Goal: Communication & Community: Answer question/provide support

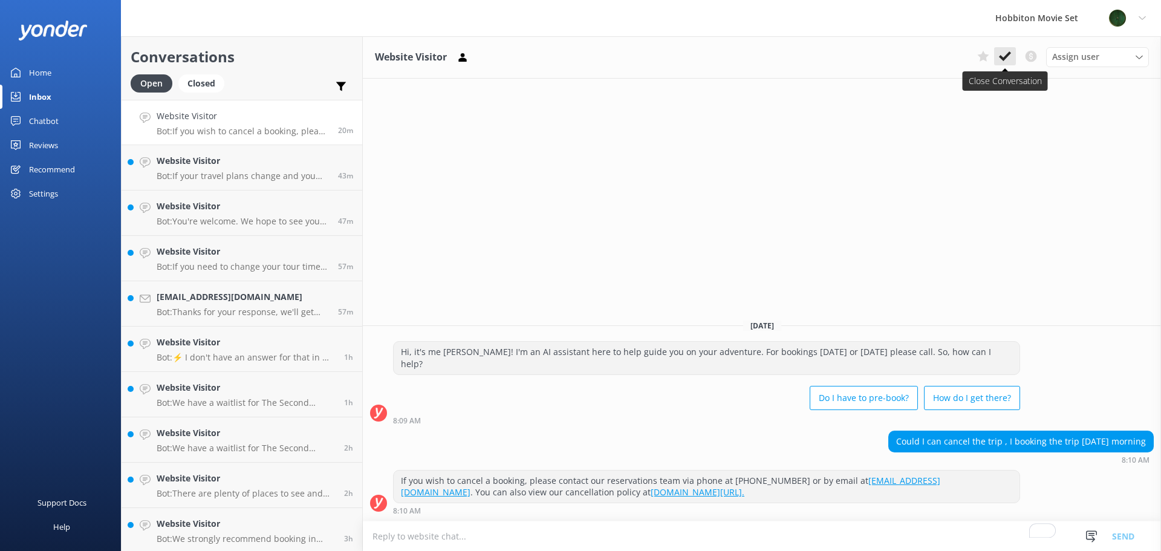
click at [998, 56] on button at bounding box center [1005, 56] width 22 height 18
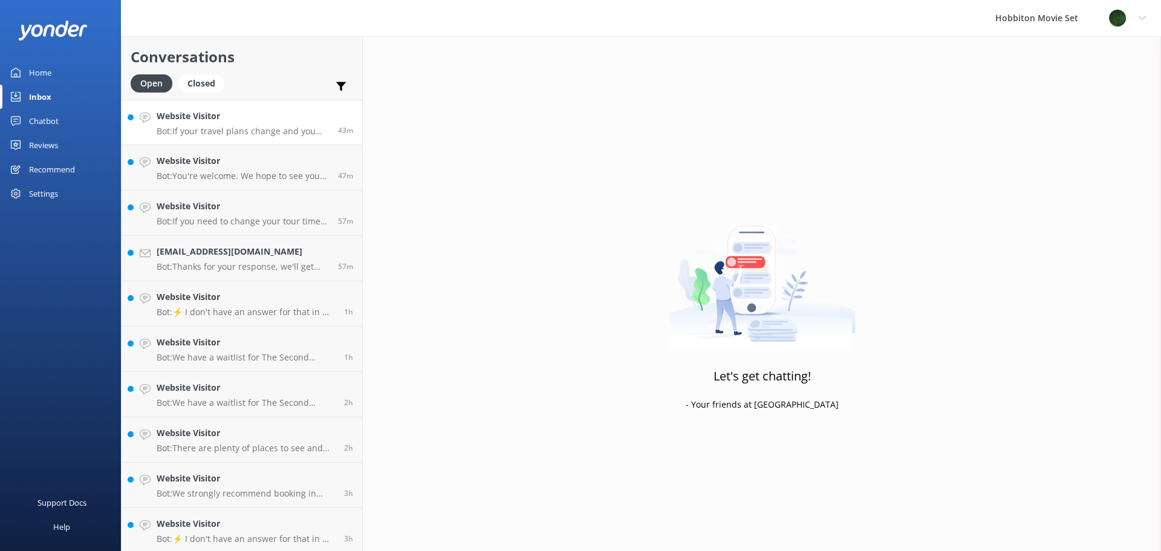
click at [239, 123] on h4 "Website Visitor" at bounding box center [243, 115] width 172 height 13
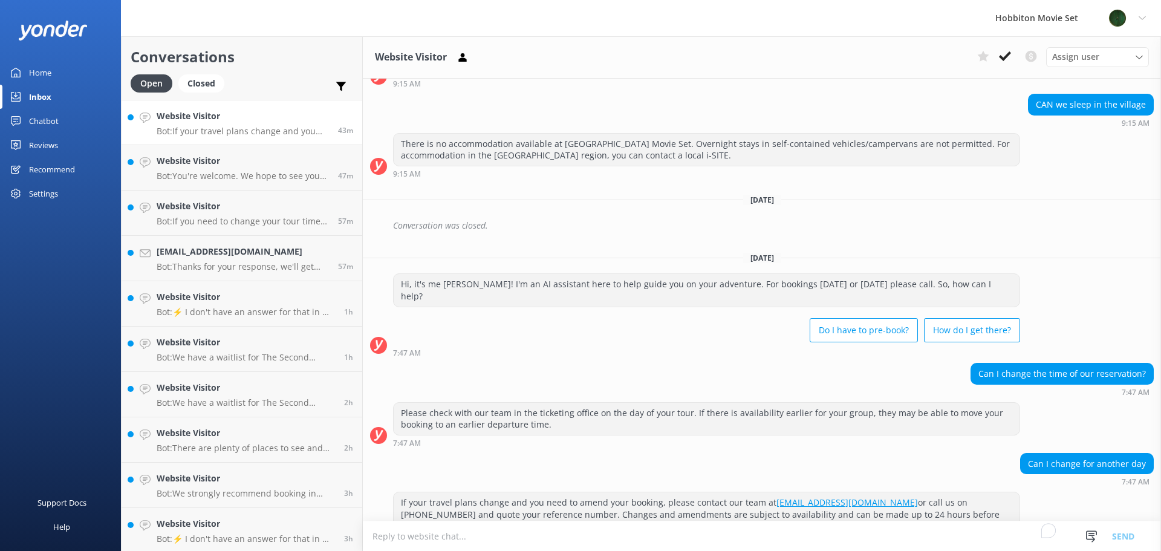
scroll to position [116, 0]
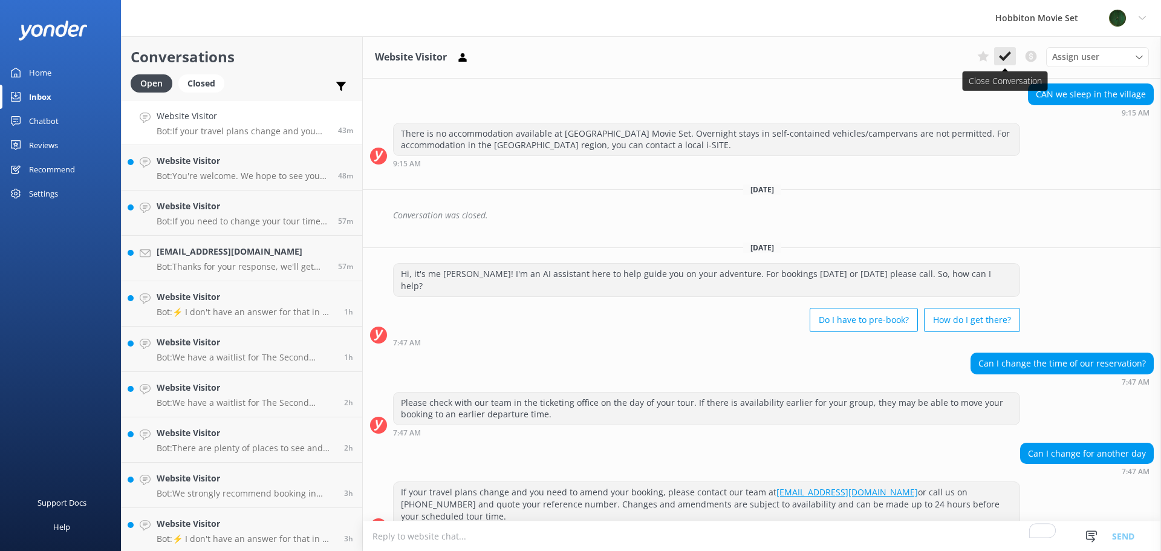
click at [1014, 54] on button at bounding box center [1005, 56] width 22 height 18
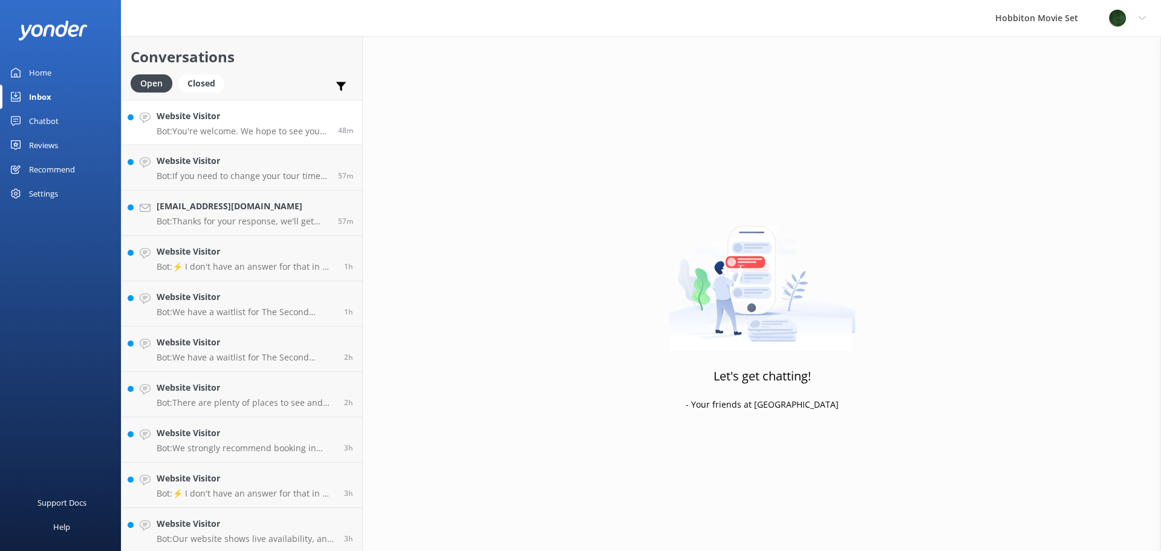
click at [250, 124] on div "Website Visitor Bot: You're welcome. We hope to see you for an adventure soon!" at bounding box center [243, 122] width 172 height 26
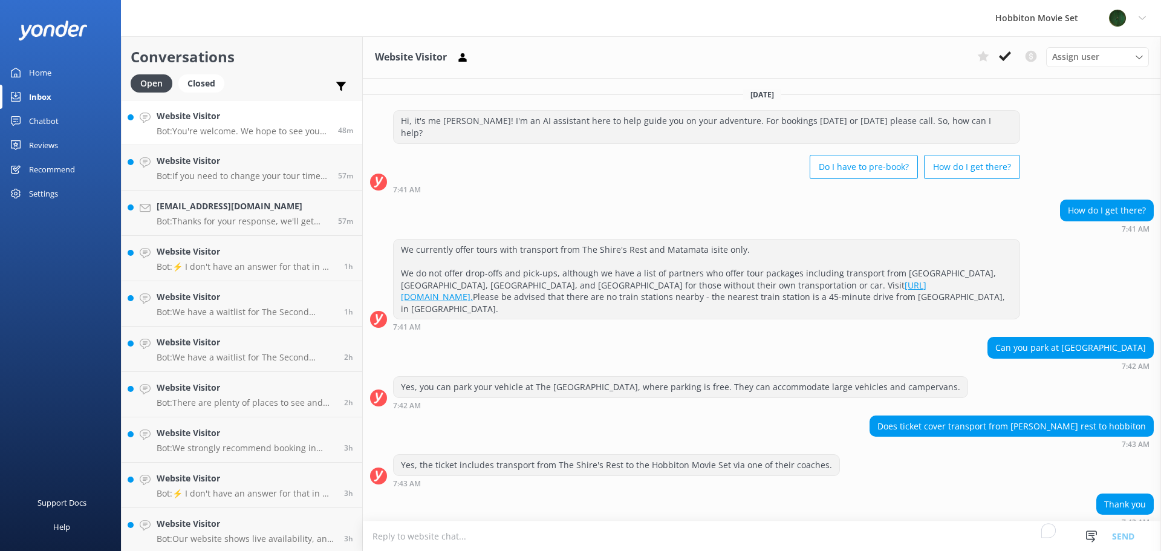
scroll to position [39, 0]
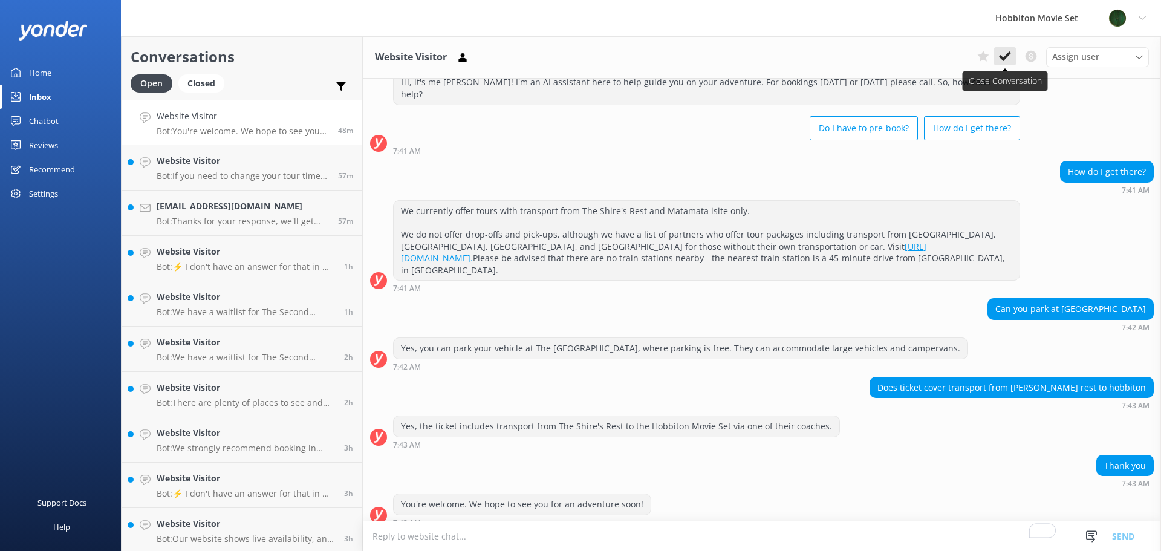
click at [1009, 50] on button at bounding box center [1005, 56] width 22 height 18
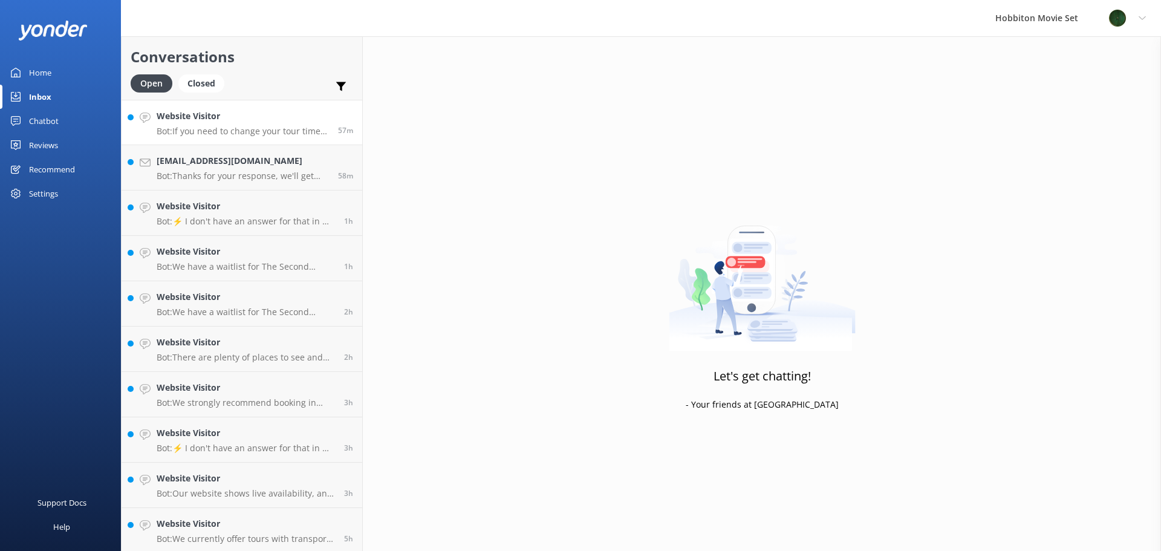
click at [266, 127] on p "Bot: If you need to change your tour time, please contact our team at office@ho…" at bounding box center [243, 131] width 172 height 11
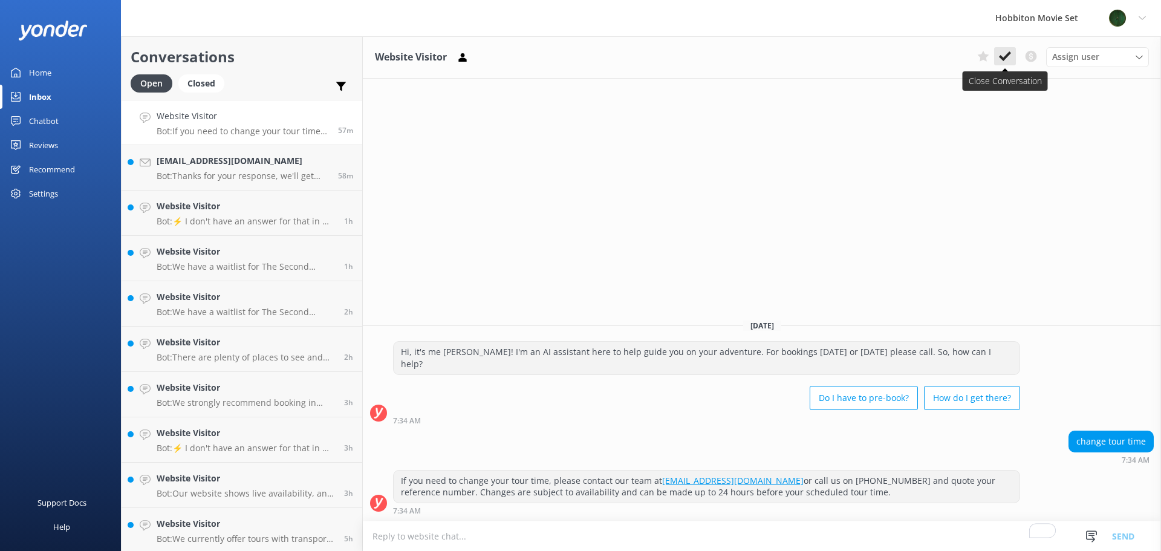
click at [1008, 57] on icon at bounding box center [1005, 56] width 12 height 12
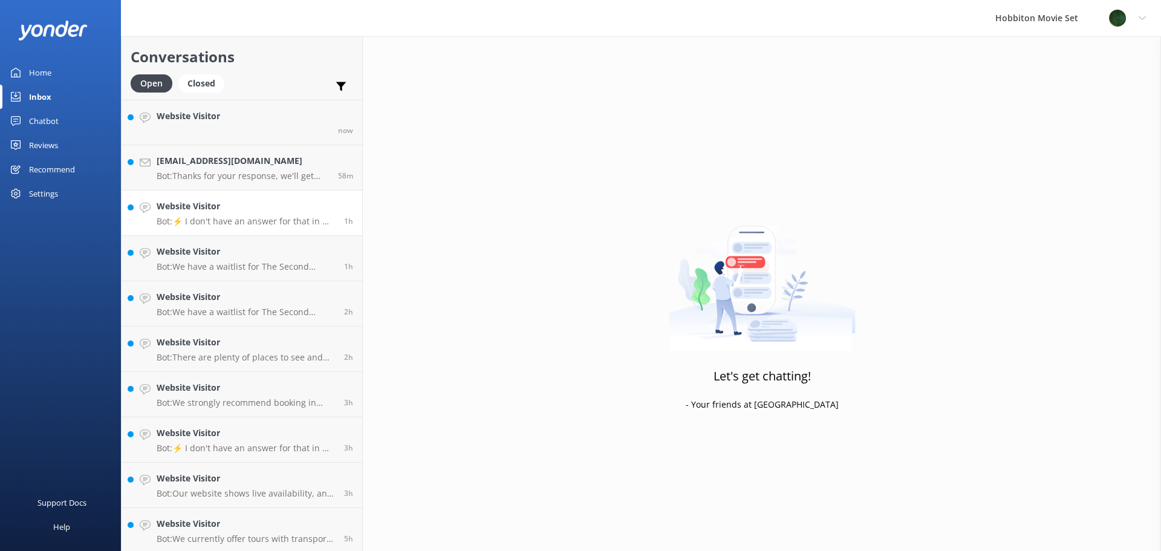
click at [194, 206] on h4 "Website Visitor" at bounding box center [246, 205] width 178 height 13
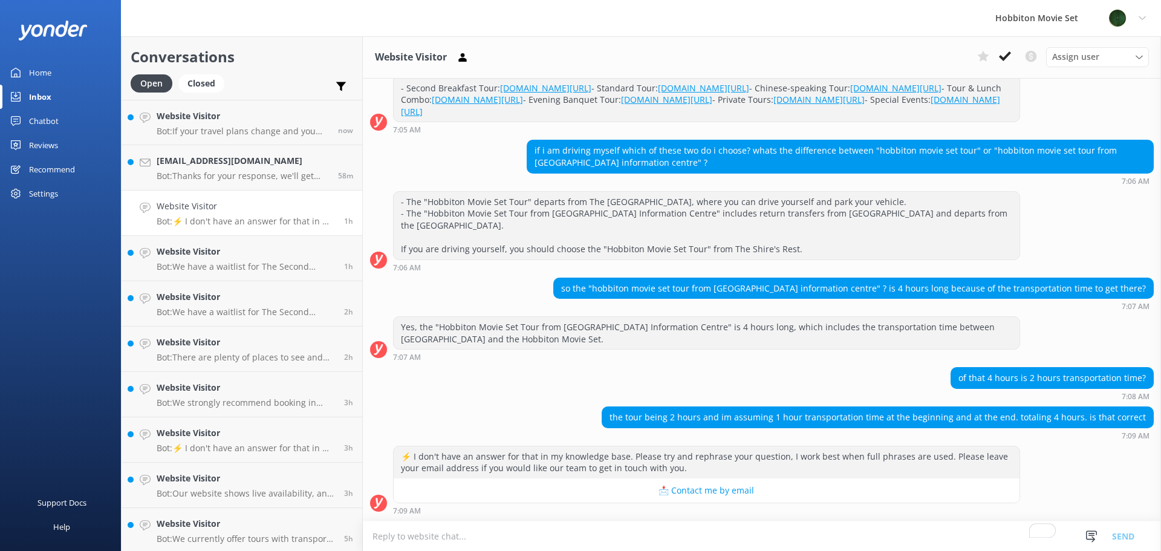
scroll to position [526, 0]
click at [999, 54] on icon at bounding box center [1005, 56] width 12 height 12
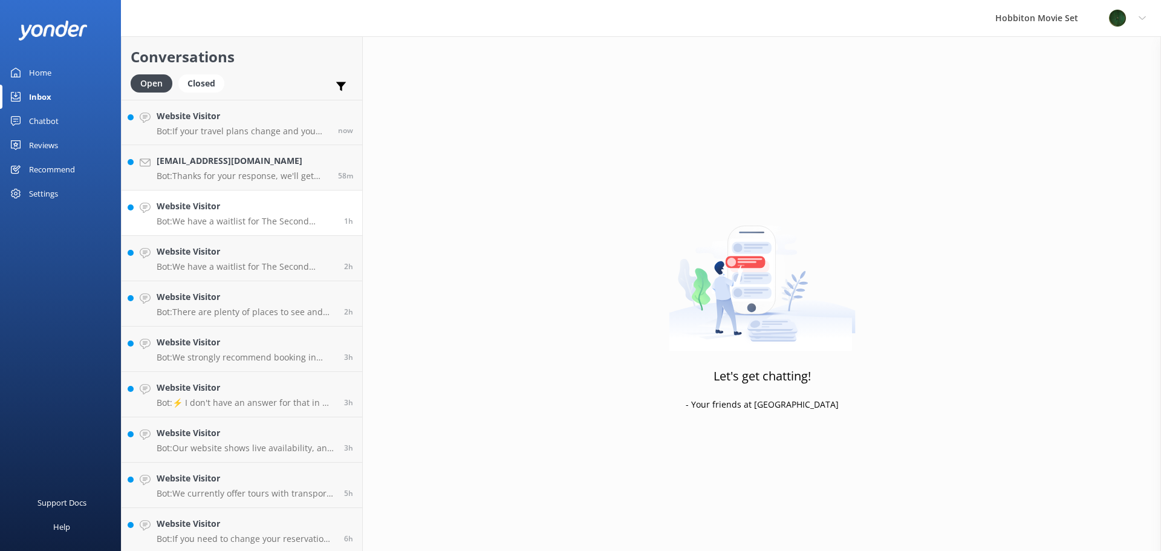
click at [219, 211] on h4 "Website Visitor" at bounding box center [246, 205] width 178 height 13
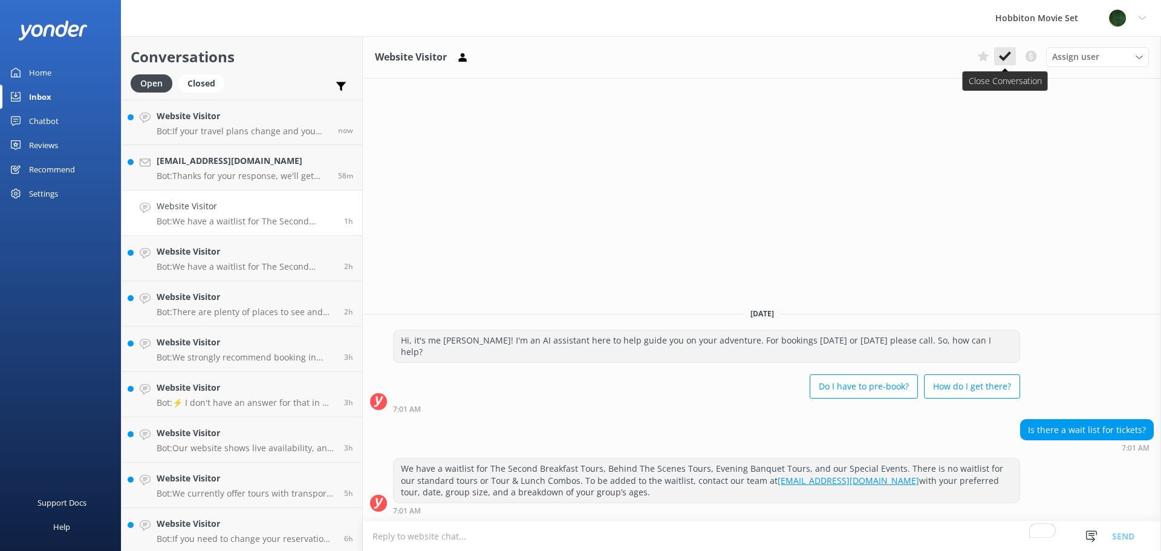
click at [1009, 56] on icon at bounding box center [1005, 56] width 12 height 12
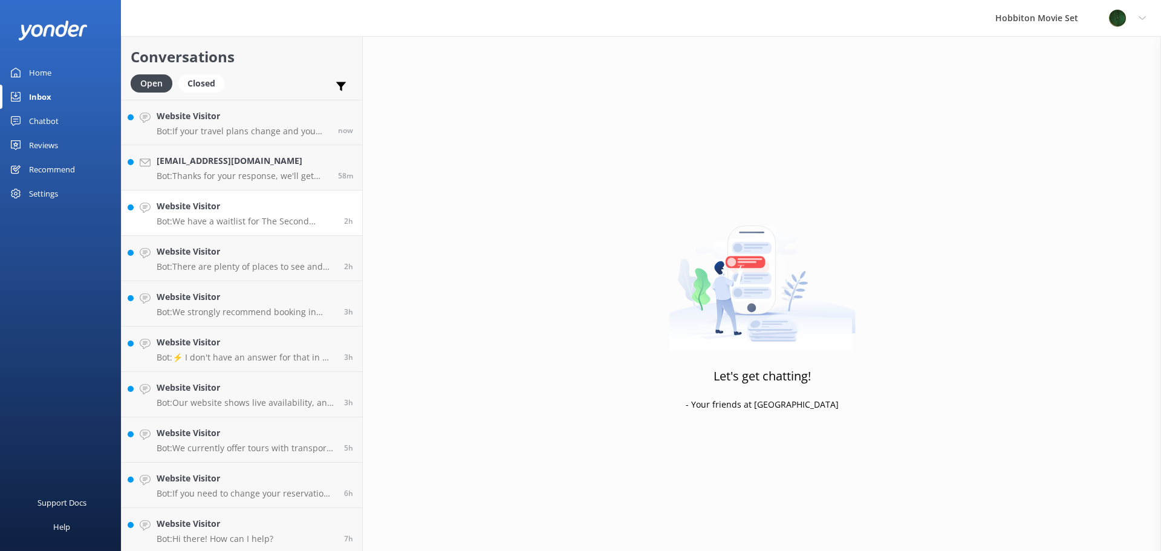
click at [265, 226] on p "Bot: We have a waitlist for The Second Breakfast Tours, Behind The Scenes Tours…" at bounding box center [246, 221] width 178 height 11
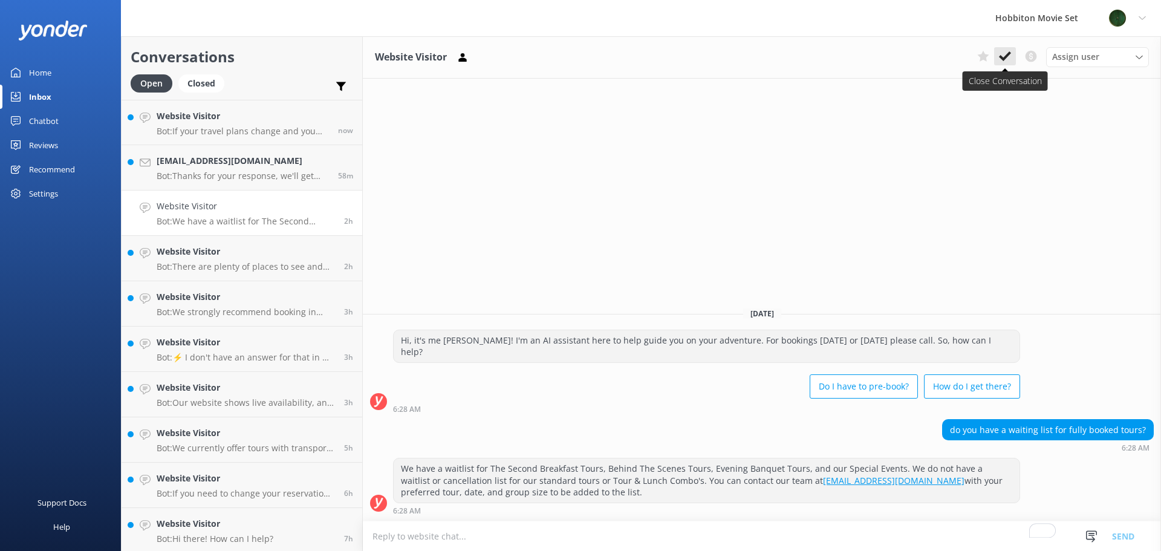
click at [1005, 54] on icon at bounding box center [1005, 56] width 12 height 12
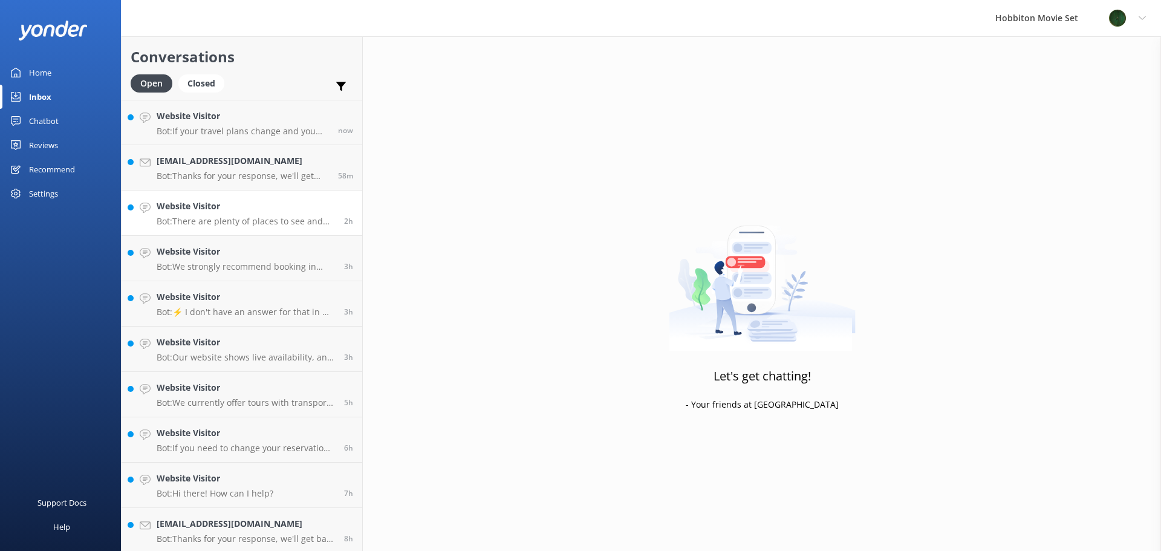
click at [270, 225] on p "Bot: There are plenty of places to see and experience in the local areas. For m…" at bounding box center [246, 221] width 178 height 11
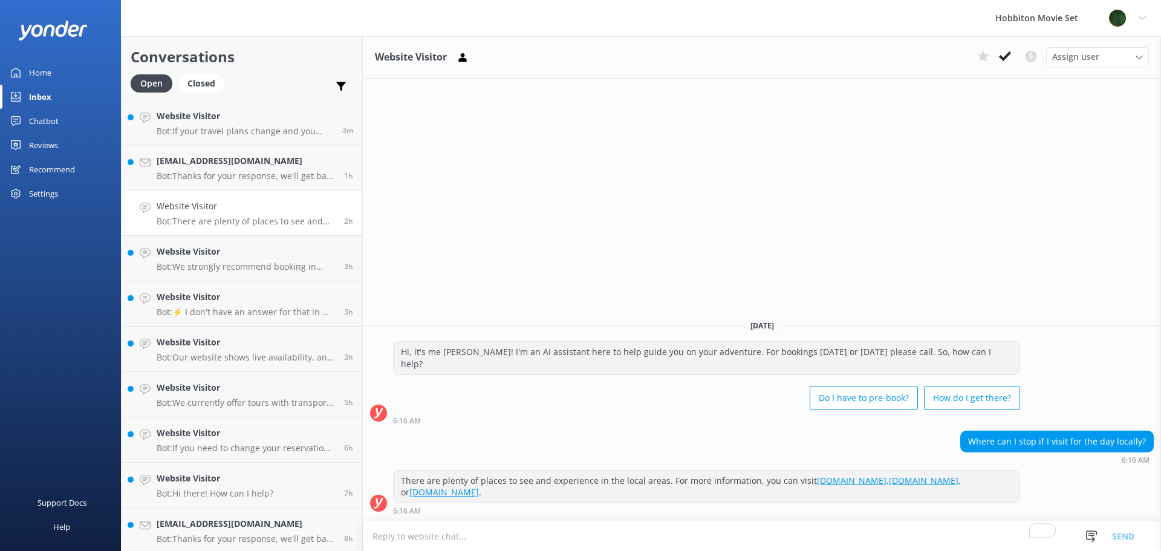
drag, startPoint x: 218, startPoint y: 225, endPoint x: 262, endPoint y: 213, distance: 45.8
click at [218, 225] on p "Bot: There are plenty of places to see and experience in the local areas. For m…" at bounding box center [246, 221] width 178 height 11
click at [997, 56] on button at bounding box center [1005, 56] width 22 height 18
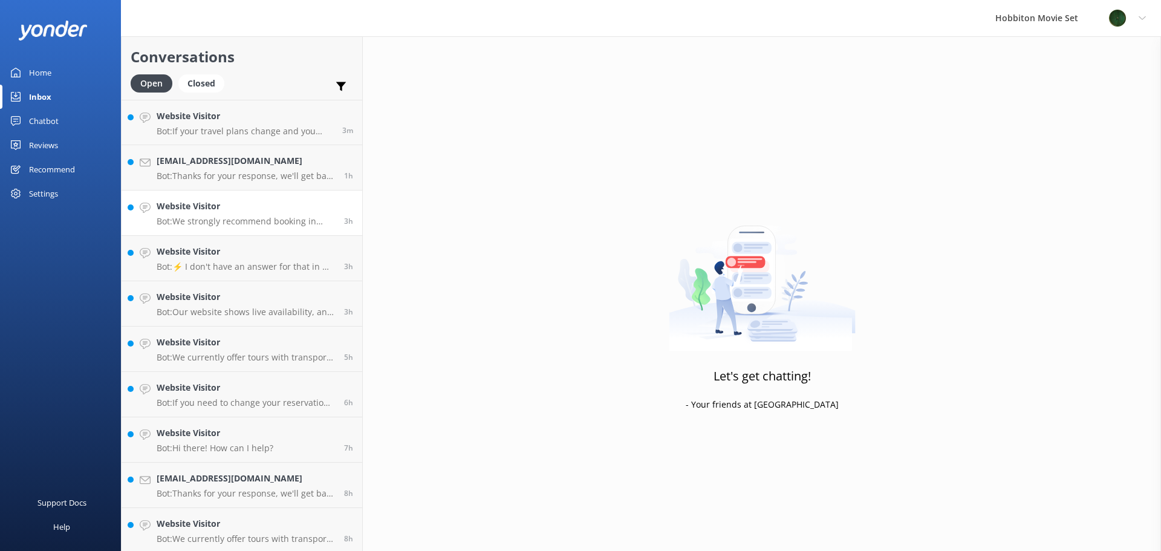
click at [251, 222] on p "Bot: We strongly recommend booking in advance as our tours are known to sell ou…" at bounding box center [246, 221] width 178 height 11
click at [221, 220] on p "Bot: Hi there! How can I help?" at bounding box center [215, 221] width 117 height 11
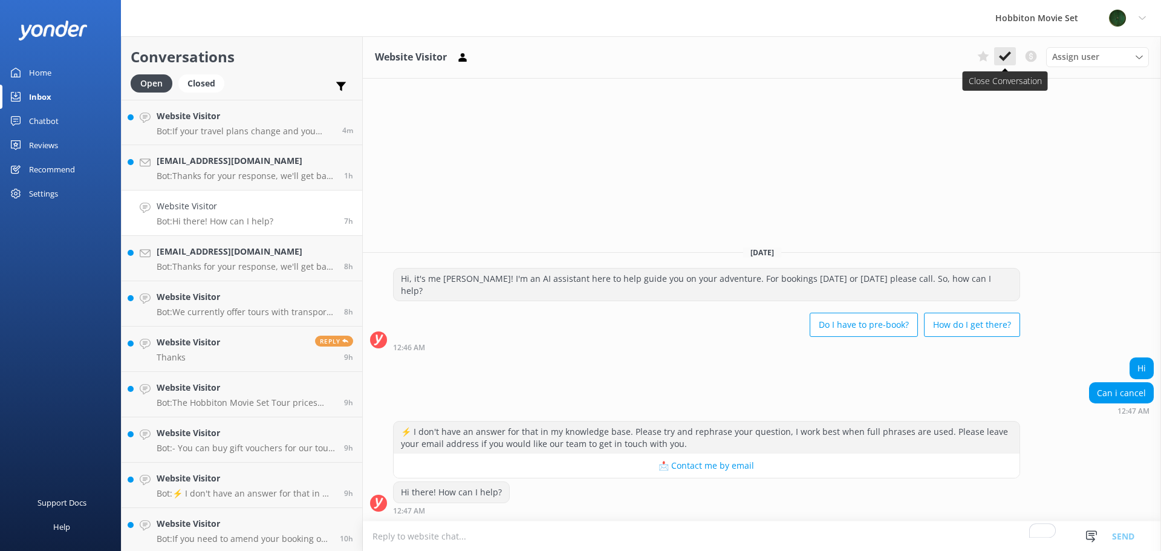
click at [1011, 52] on button at bounding box center [1005, 56] width 22 height 18
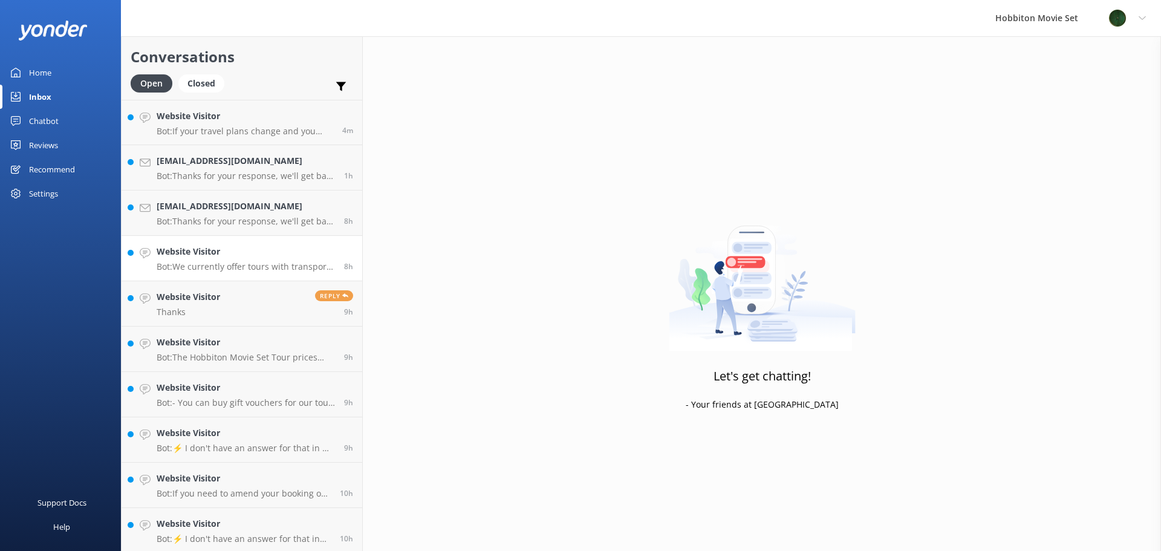
click at [250, 267] on p "Bot: We currently offer tours with transport from The Shire's Rest and Matamata…" at bounding box center [246, 266] width 178 height 11
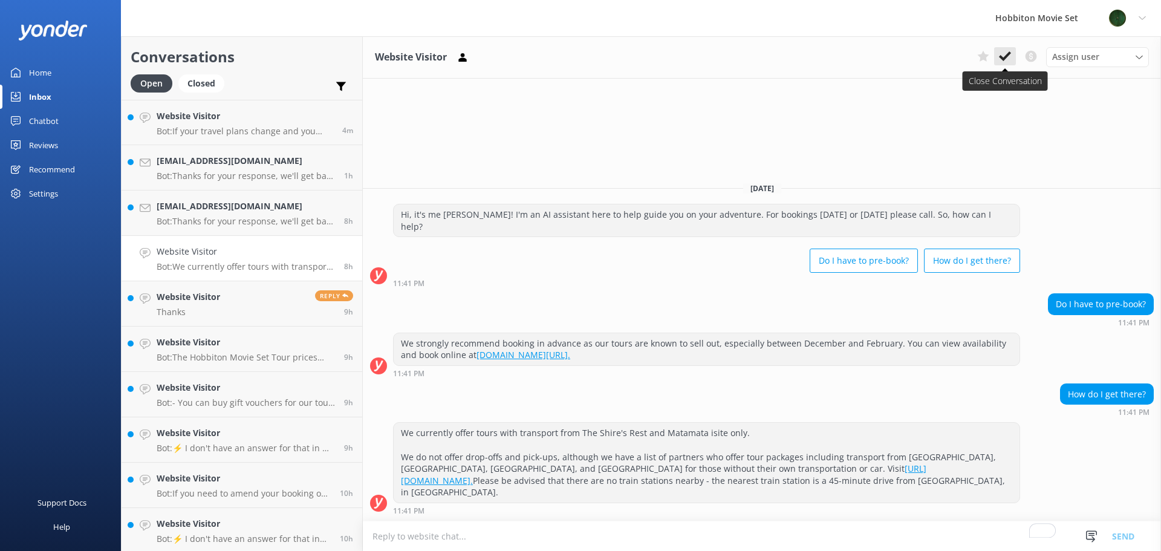
click at [1004, 61] on icon at bounding box center [1005, 56] width 12 height 12
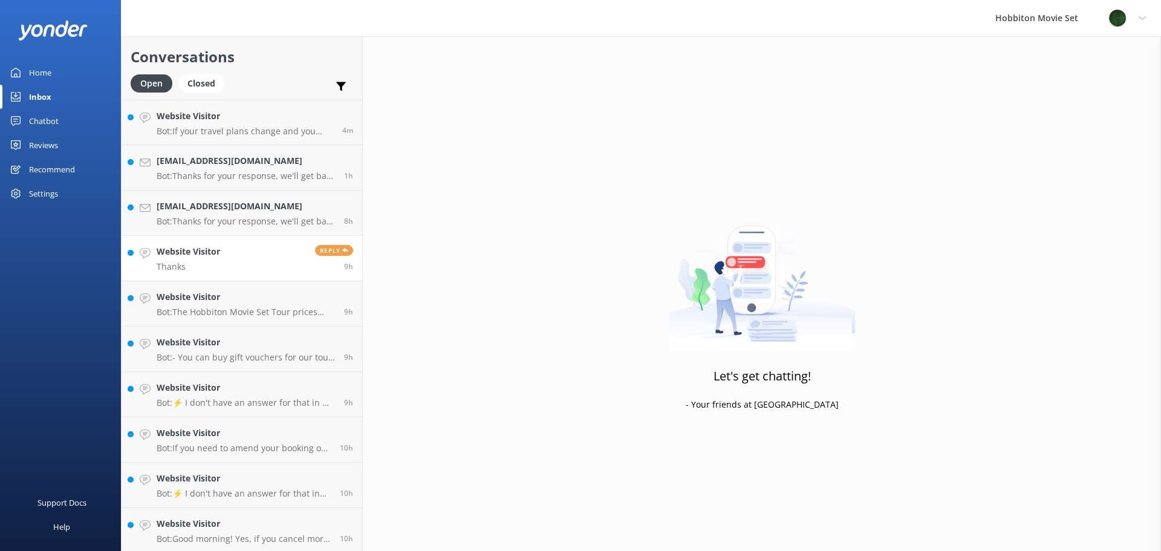
click at [209, 279] on link "Website Visitor Thanks Reply 9h" at bounding box center [242, 258] width 241 height 45
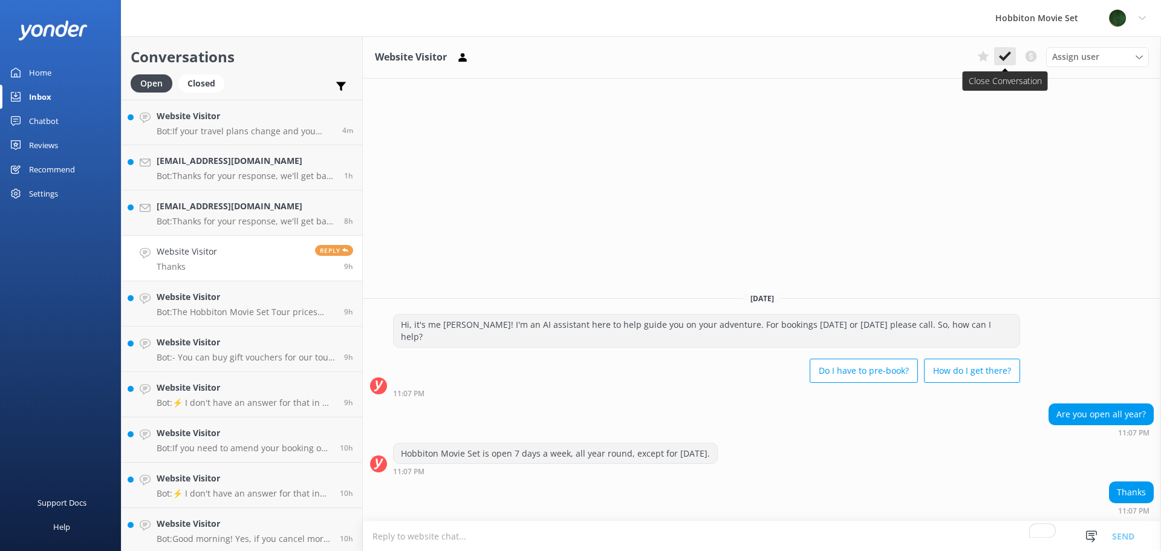
click at [1002, 54] on icon at bounding box center [1005, 56] width 12 height 12
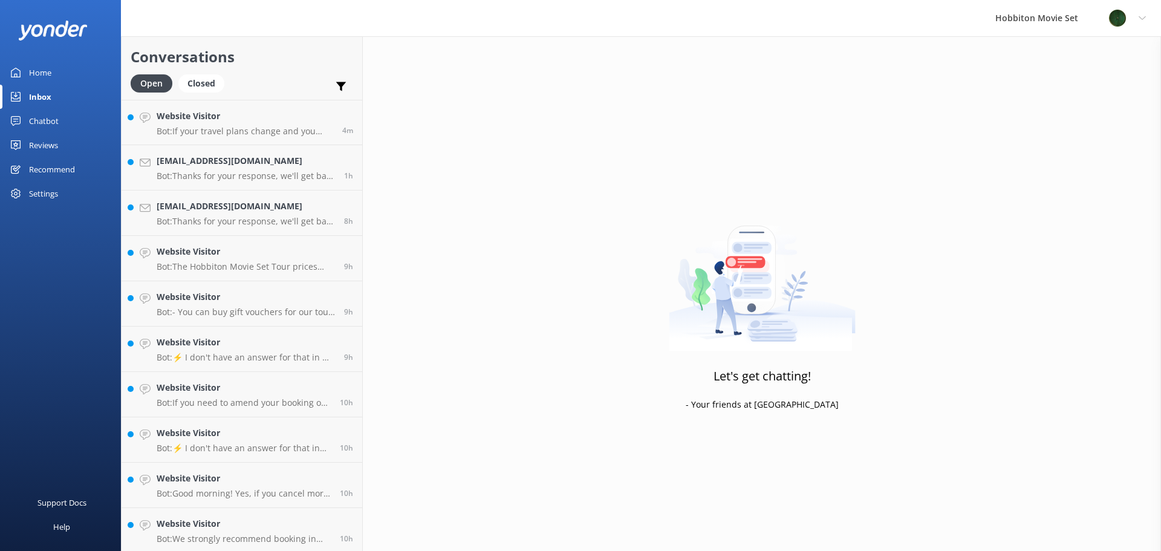
click at [273, 276] on link "Website Visitor Bot: The Hobbiton Movie Set Tour prices start from $120 per adu…" at bounding box center [242, 258] width 241 height 45
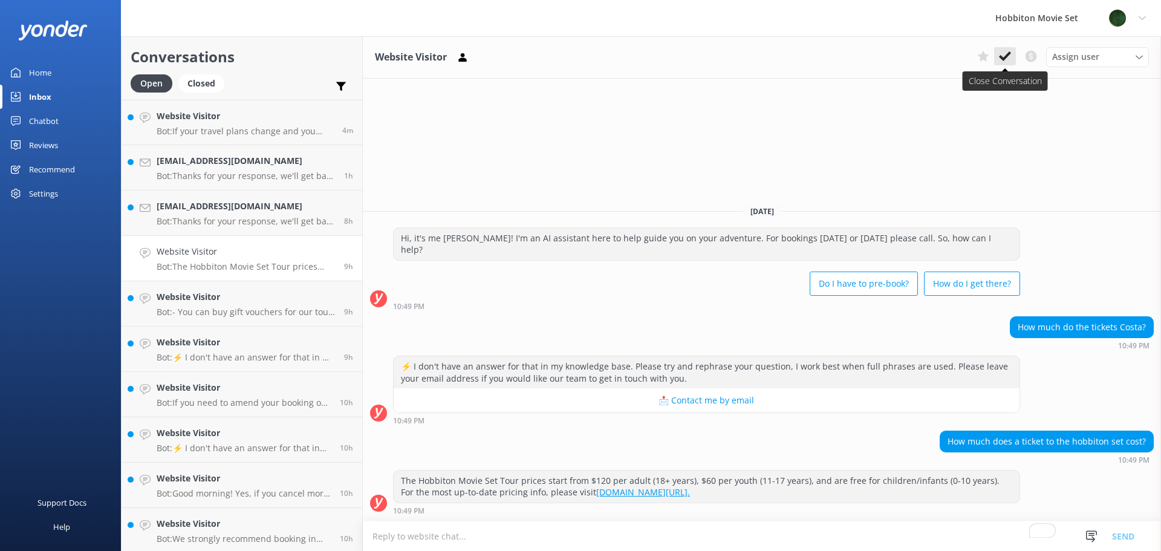
click at [1004, 57] on use at bounding box center [1005, 56] width 12 height 10
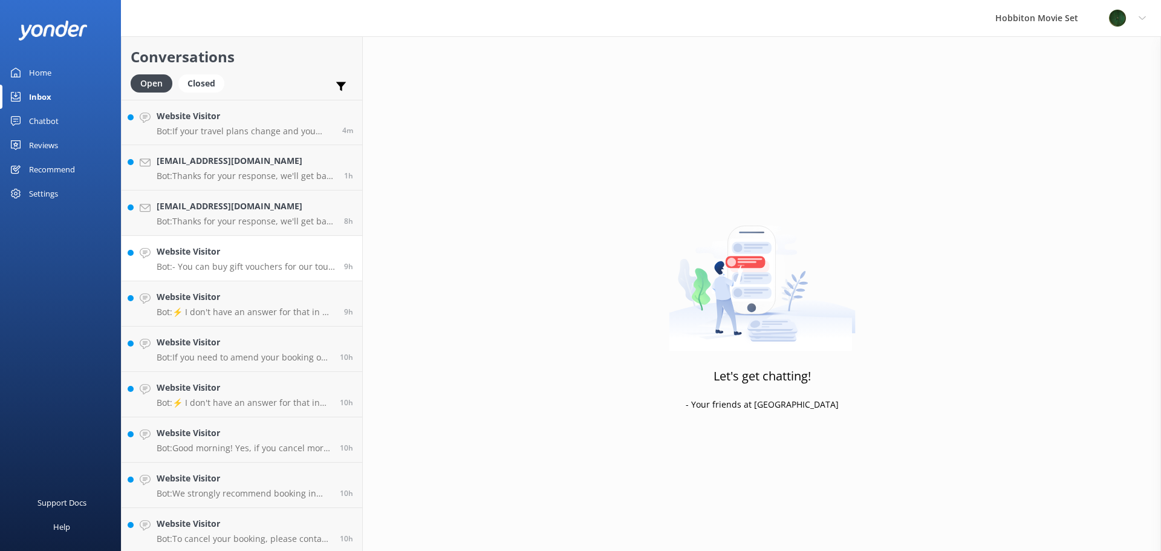
click at [269, 279] on link "Website Visitor Bot: - You can buy gift vouchers for our tour experiences via t…" at bounding box center [242, 258] width 241 height 45
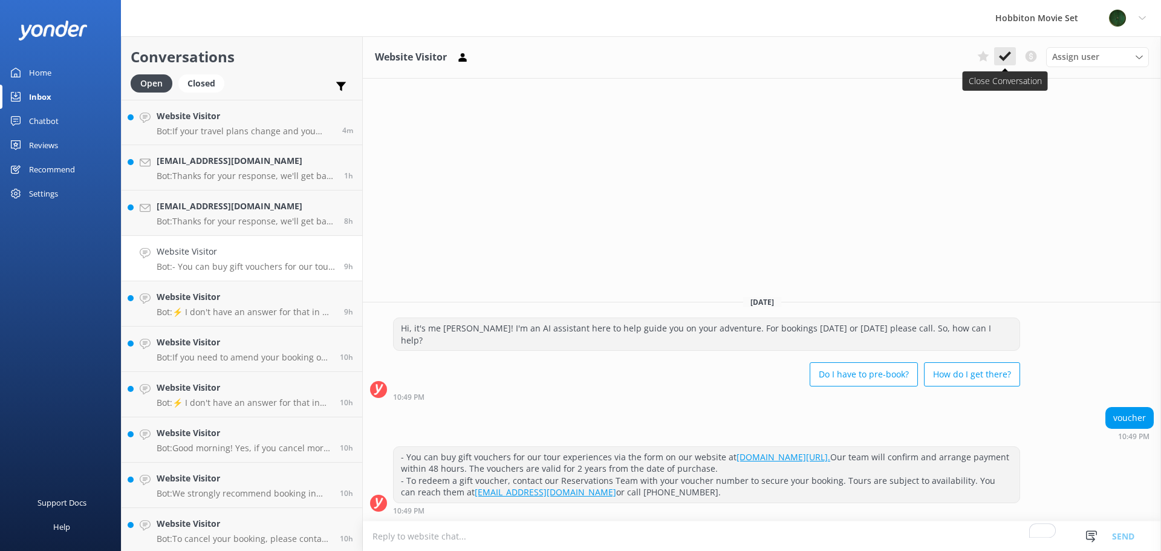
click at [1010, 51] on icon at bounding box center [1005, 56] width 12 height 12
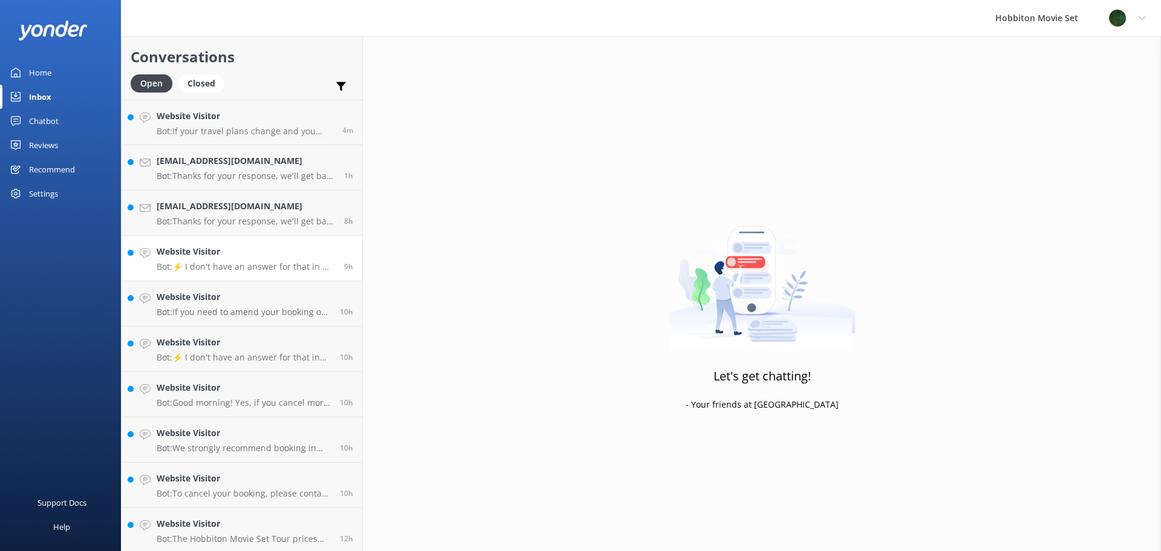
click at [221, 264] on p "Bot: ⚡ I don't have an answer for that in my knowledge base. Please try and rep…" at bounding box center [246, 266] width 178 height 11
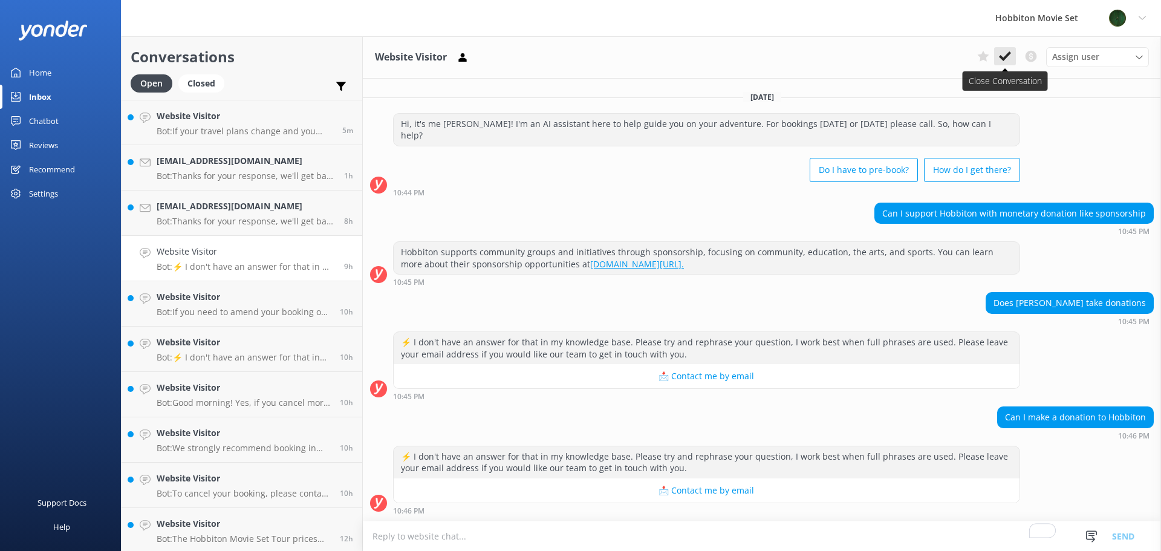
click at [1002, 60] on icon at bounding box center [1005, 56] width 12 height 12
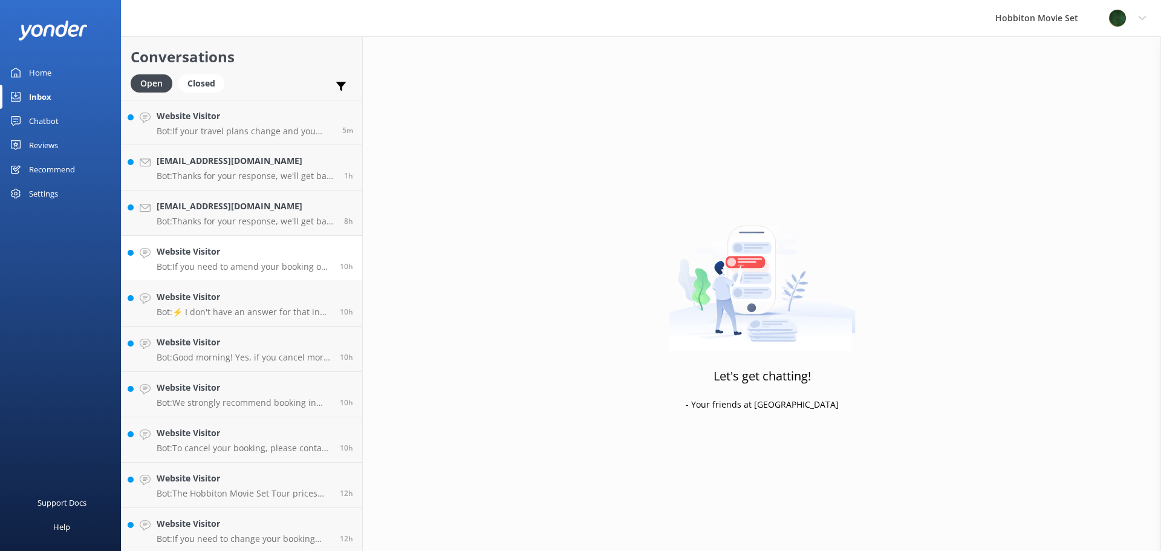
click at [244, 267] on p "Bot: If you need to amend your booking or transfer your ticket to someone else,…" at bounding box center [244, 266] width 174 height 11
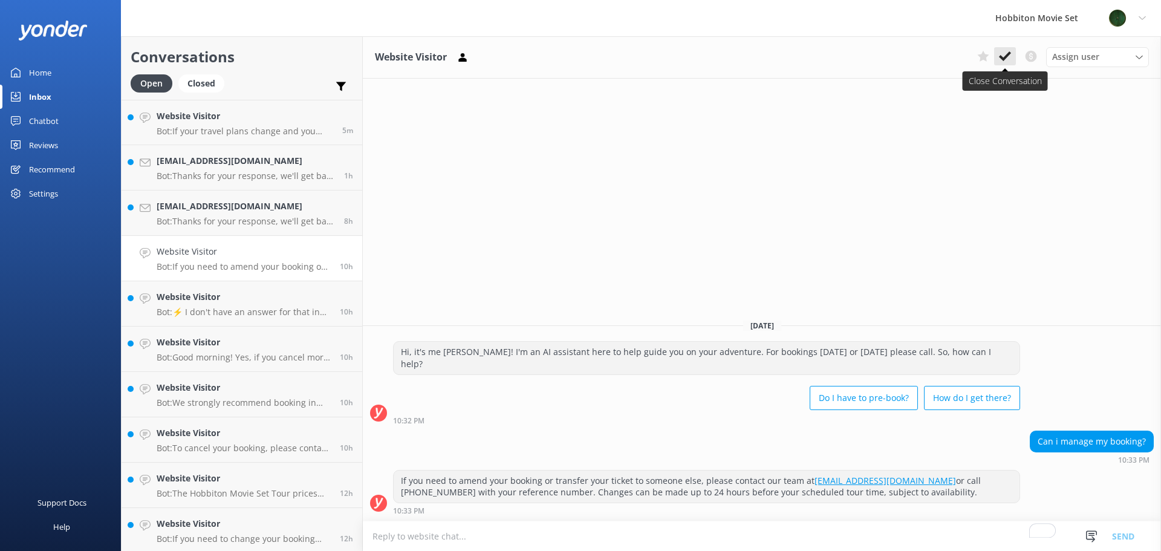
click at [1008, 55] on use at bounding box center [1005, 56] width 12 height 10
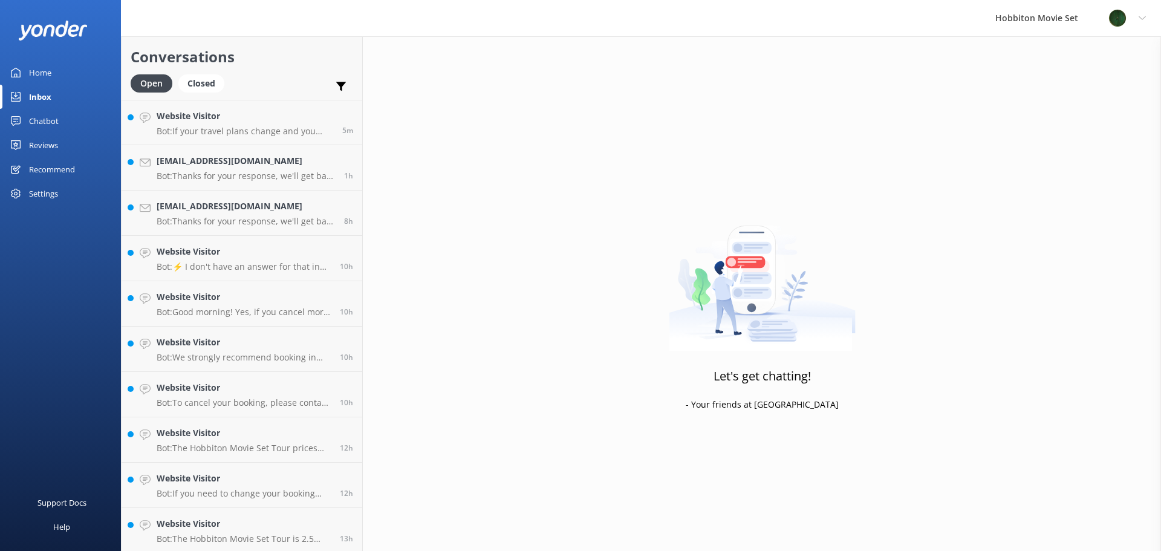
click at [259, 295] on h4 "Website Visitor" at bounding box center [244, 296] width 174 height 13
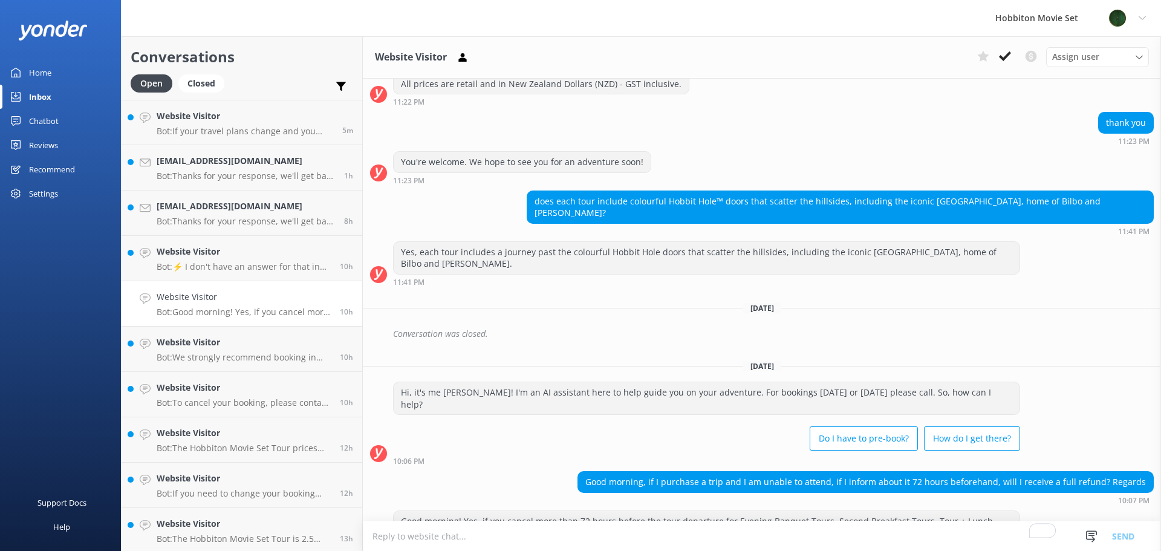
scroll to position [170, 0]
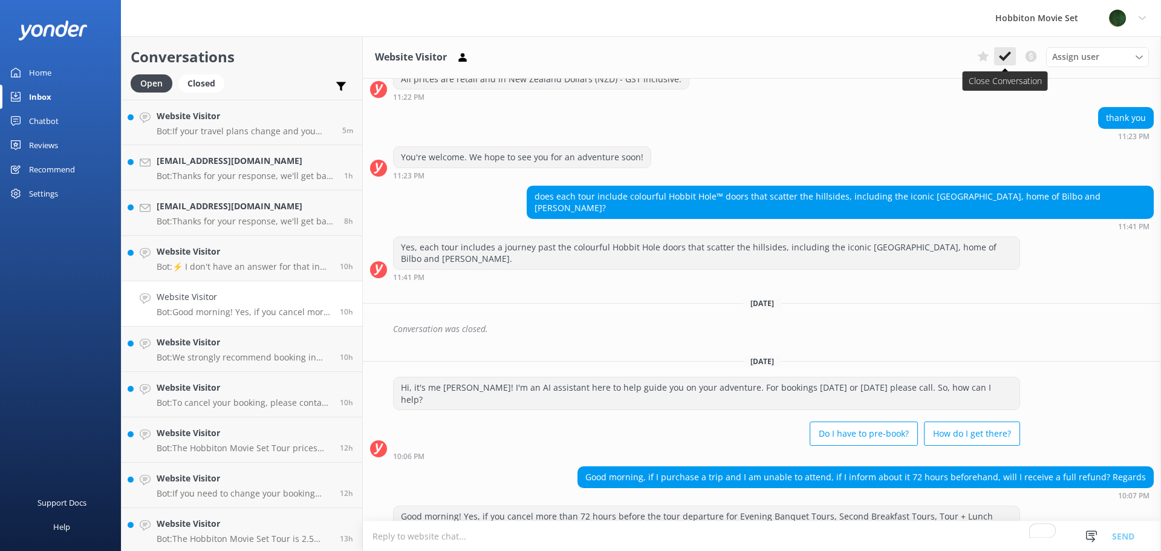
click at [1005, 54] on icon at bounding box center [1005, 56] width 12 height 12
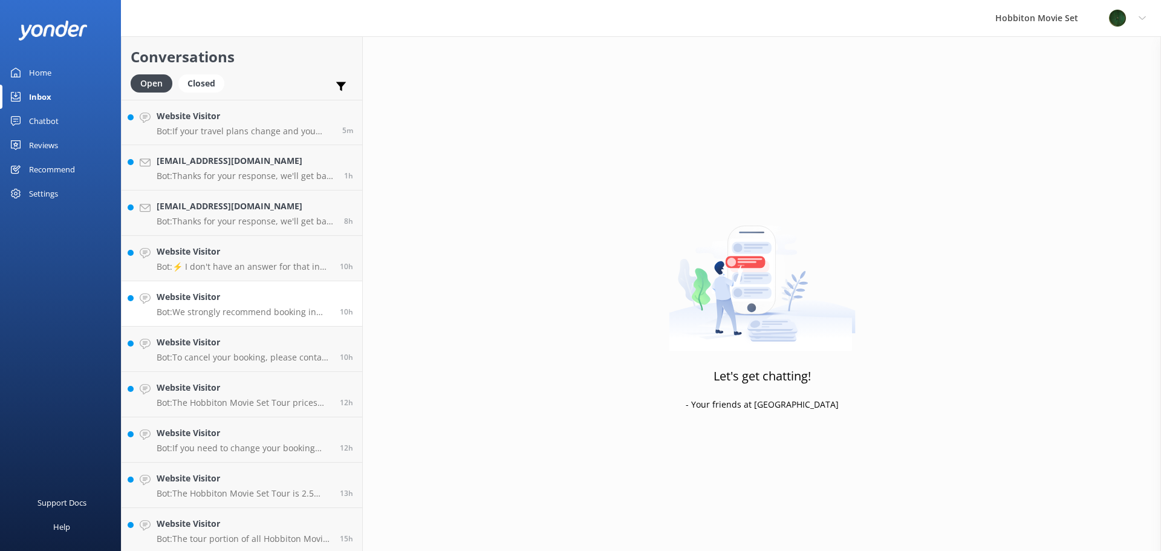
click at [212, 315] on p "Bot: We strongly recommend booking in advance as our tours are known to sell ou…" at bounding box center [244, 311] width 174 height 11
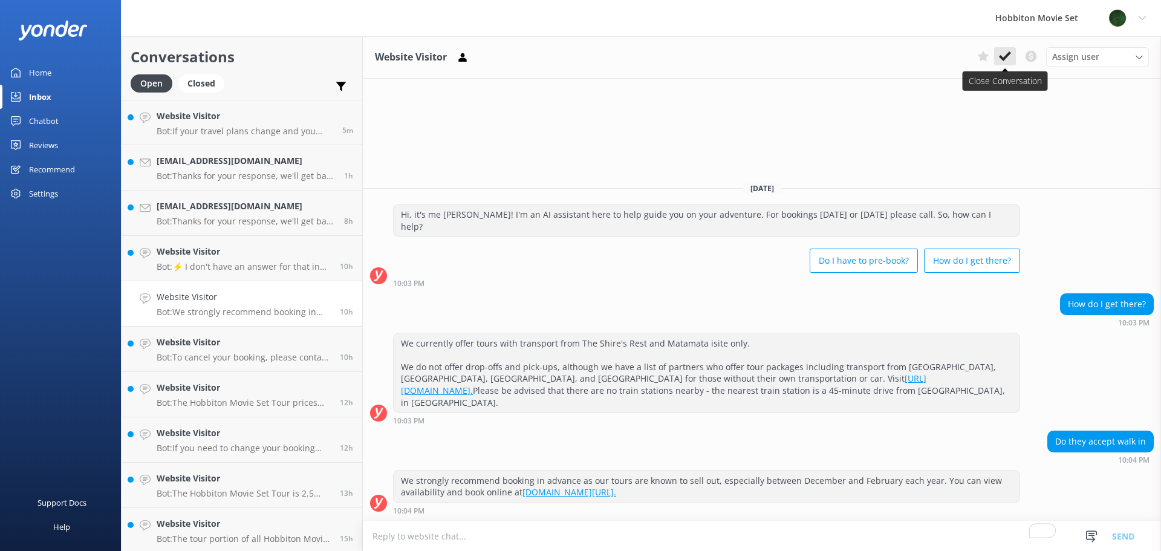
click at [1008, 50] on button at bounding box center [1005, 56] width 22 height 18
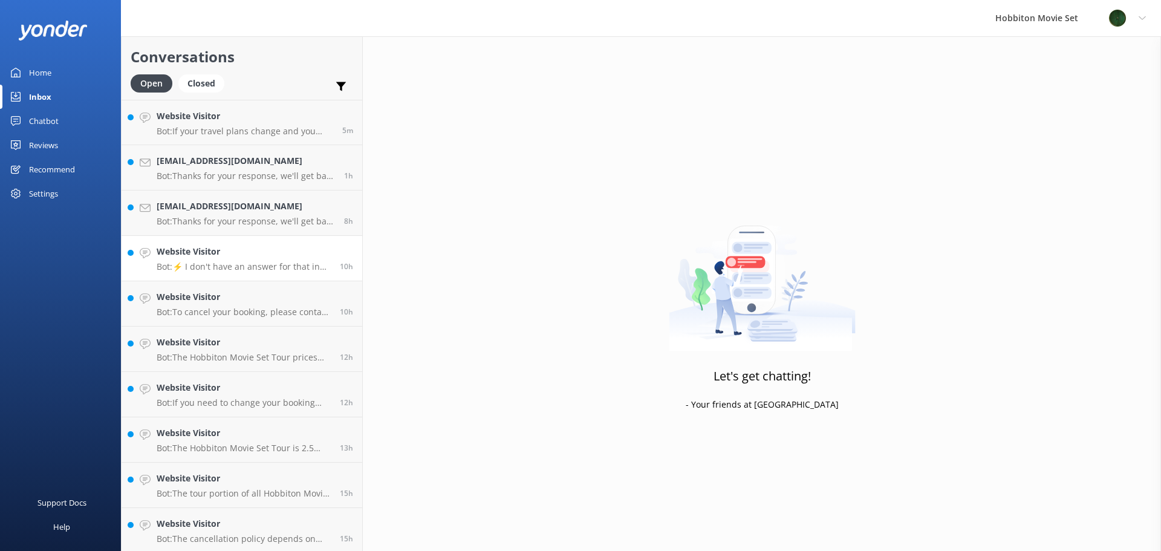
click at [213, 260] on div "Website Visitor Bot: ⚡ I don't have an answer for that in my knowledge base. Pl…" at bounding box center [244, 258] width 174 height 27
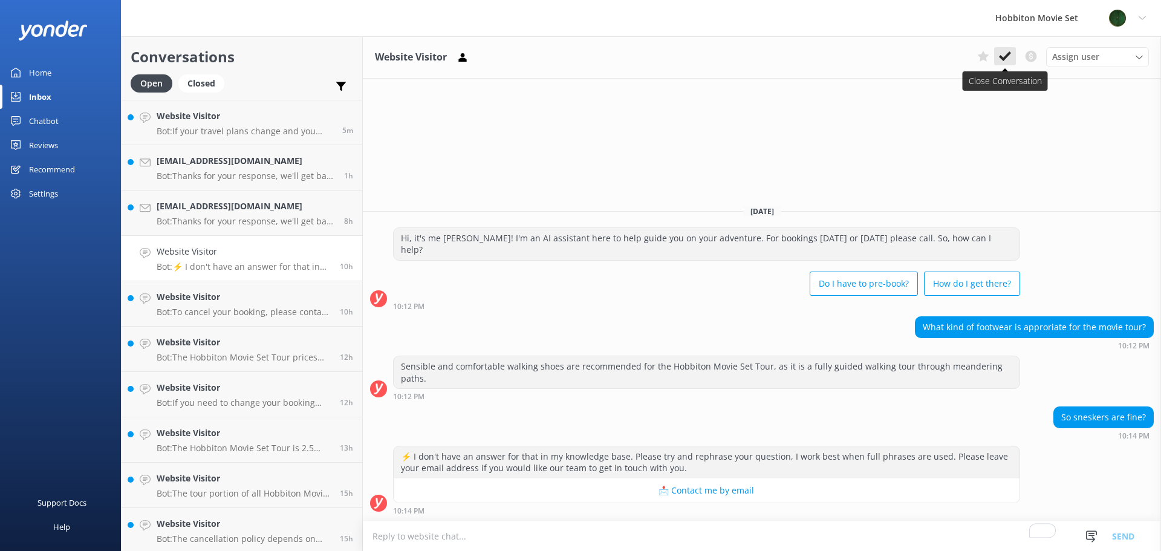
click at [1004, 54] on icon at bounding box center [1005, 56] width 12 height 12
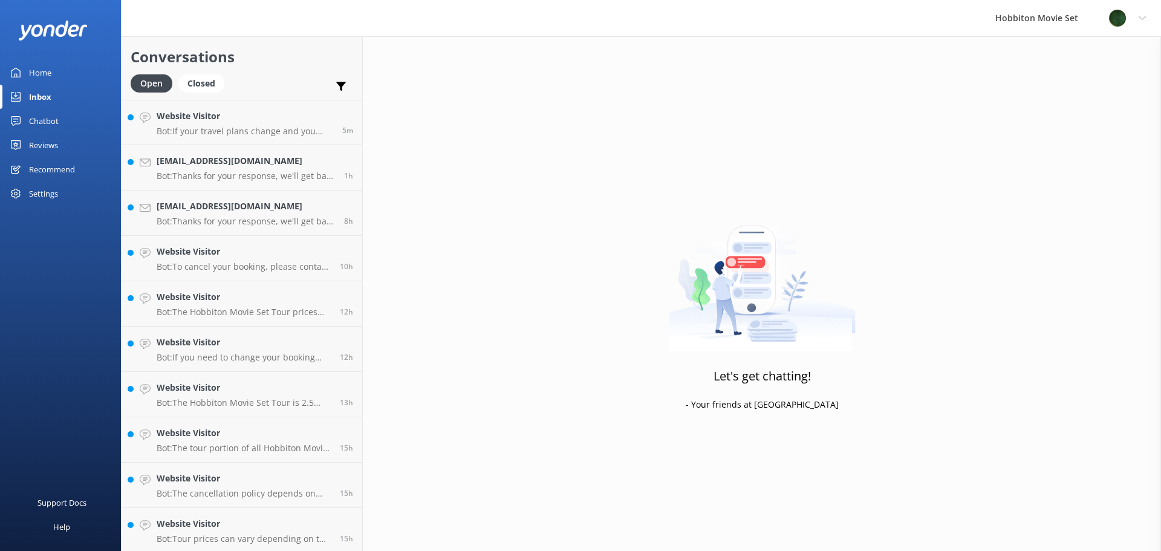
click at [238, 288] on link "Website Visitor Bot: The Hobbiton Movie Set Tour prices are from $120 per adult…" at bounding box center [242, 303] width 241 height 45
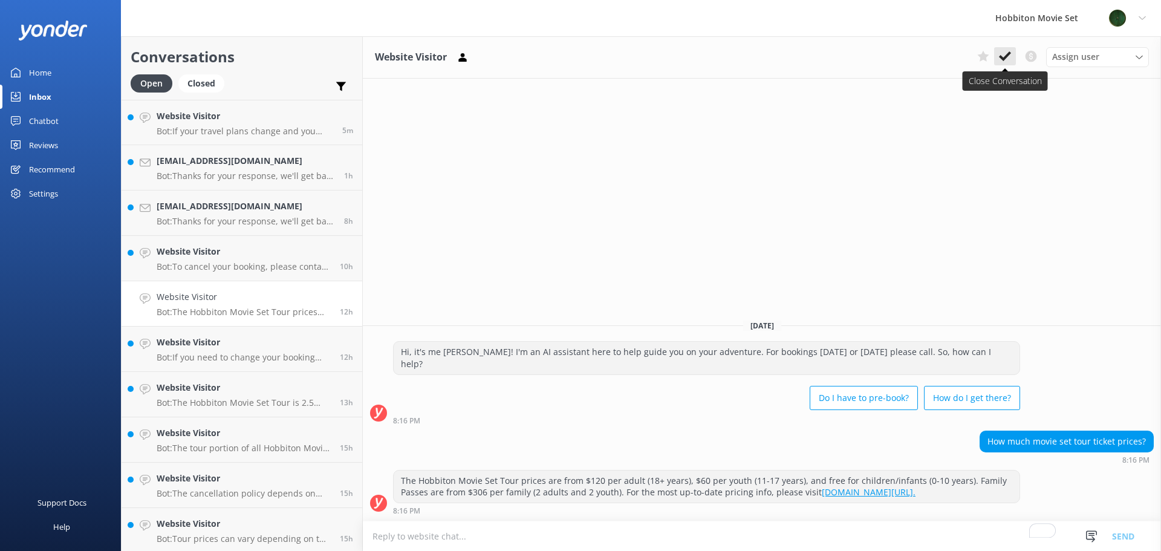
click at [999, 54] on icon at bounding box center [1005, 56] width 12 height 12
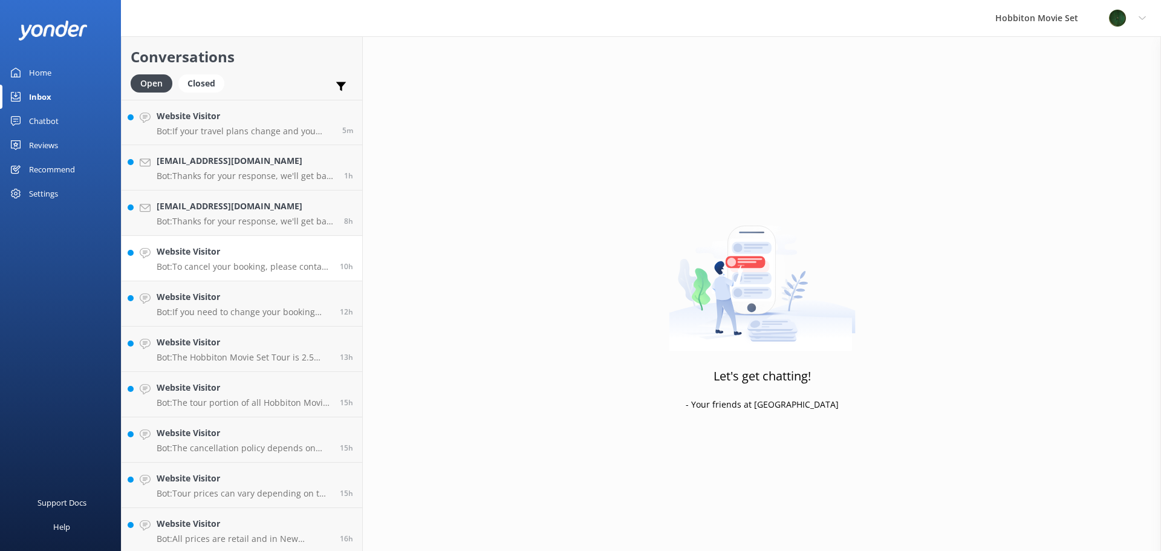
click at [245, 258] on h4 "Website Visitor" at bounding box center [244, 251] width 174 height 13
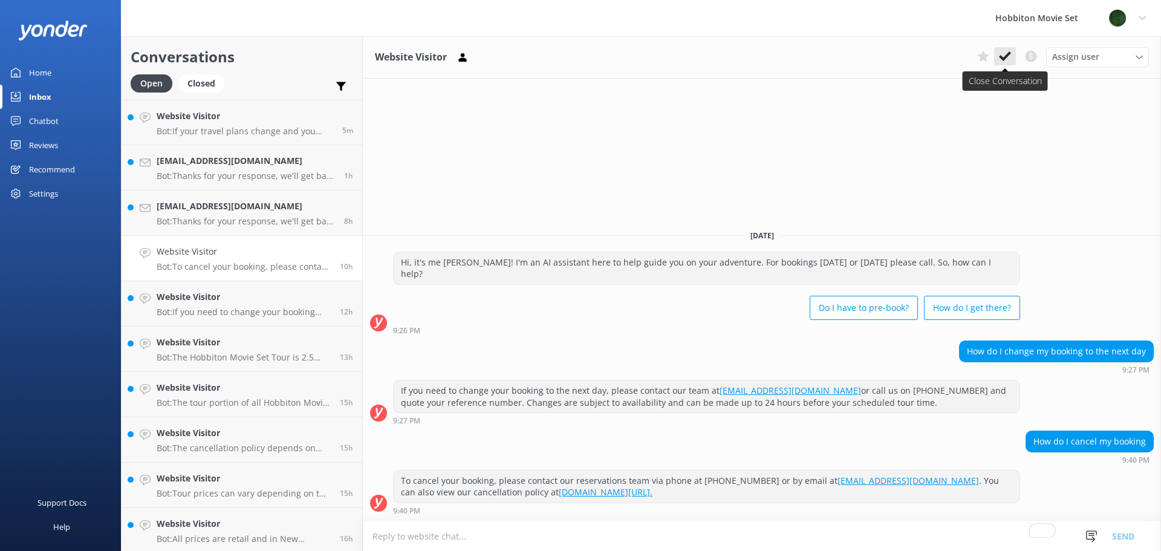
click at [1010, 54] on use at bounding box center [1005, 56] width 12 height 10
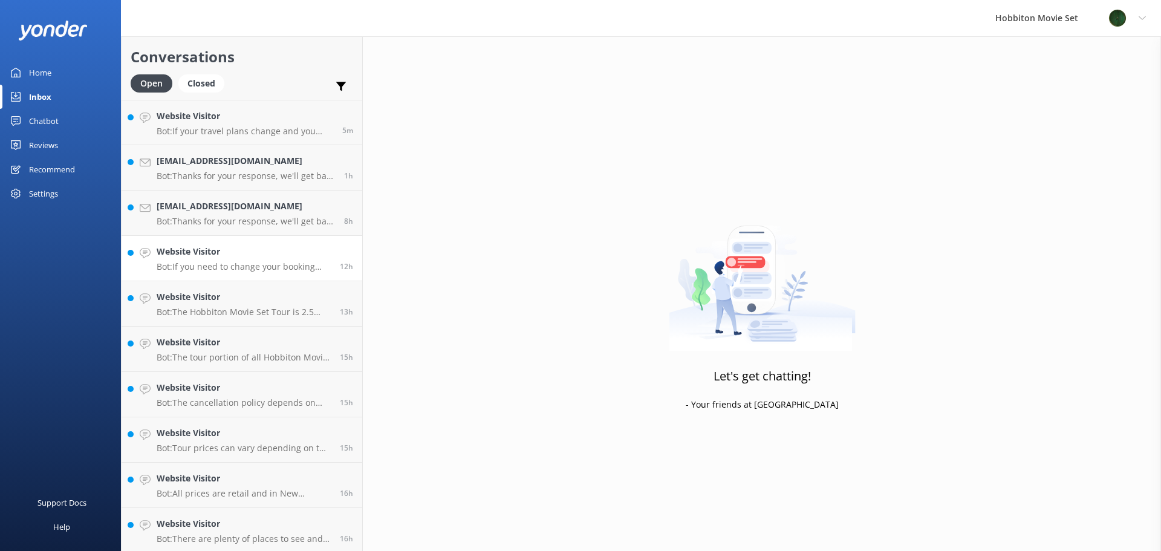
click at [255, 263] on p "Bot: If you need to change your booking time, please contact our team at [EMAIL…" at bounding box center [244, 266] width 174 height 11
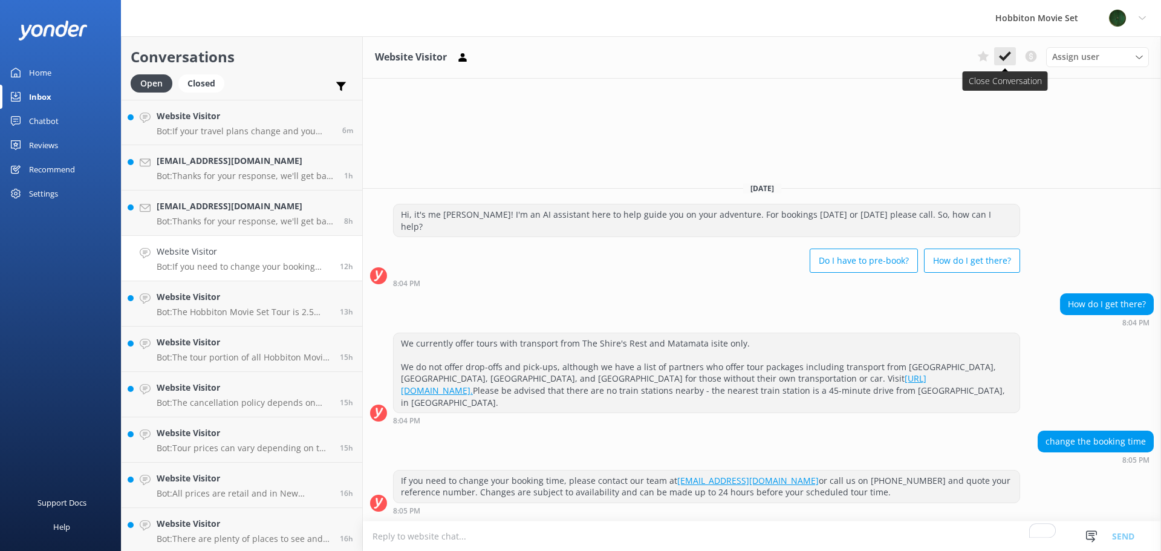
click at [1001, 55] on icon at bounding box center [1005, 56] width 12 height 12
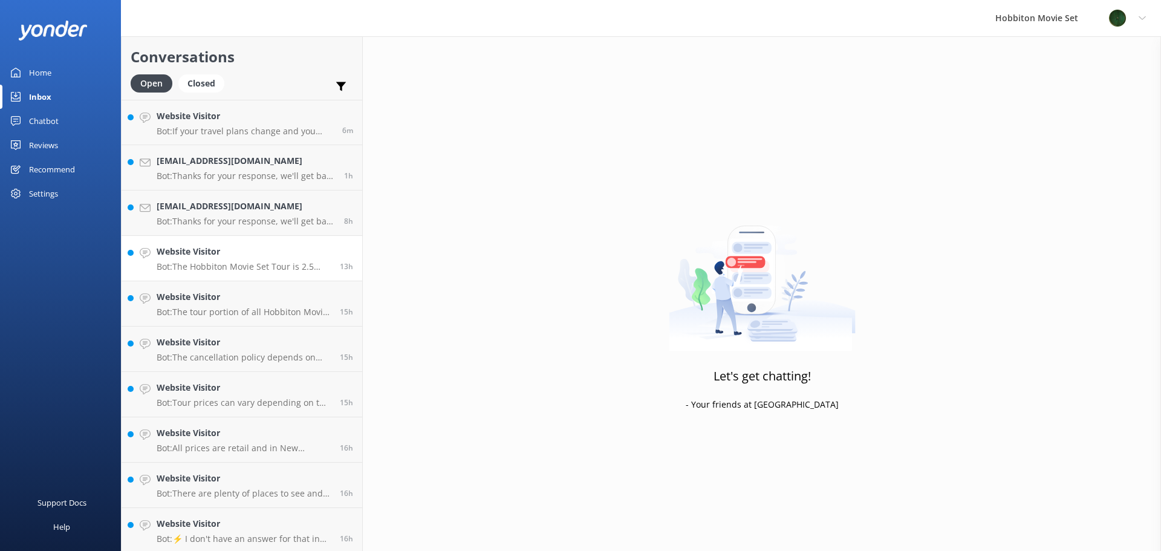
click at [204, 266] on p "Bot: The Hobbiton Movie Set Tour is 2.5 hours long. This duration includes tran…" at bounding box center [244, 266] width 174 height 11
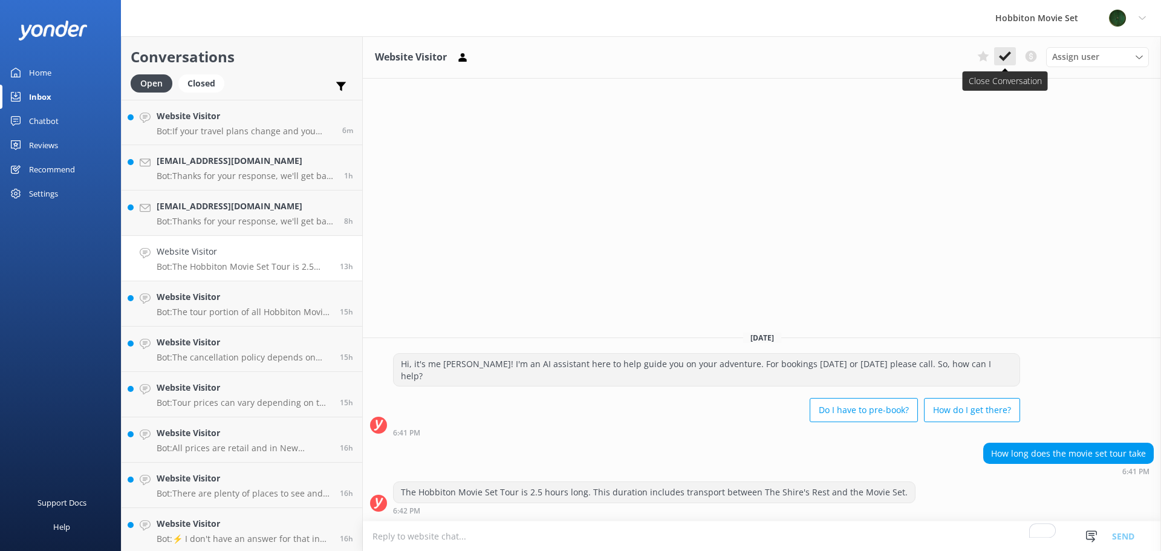
click at [1002, 51] on icon at bounding box center [1005, 56] width 12 height 12
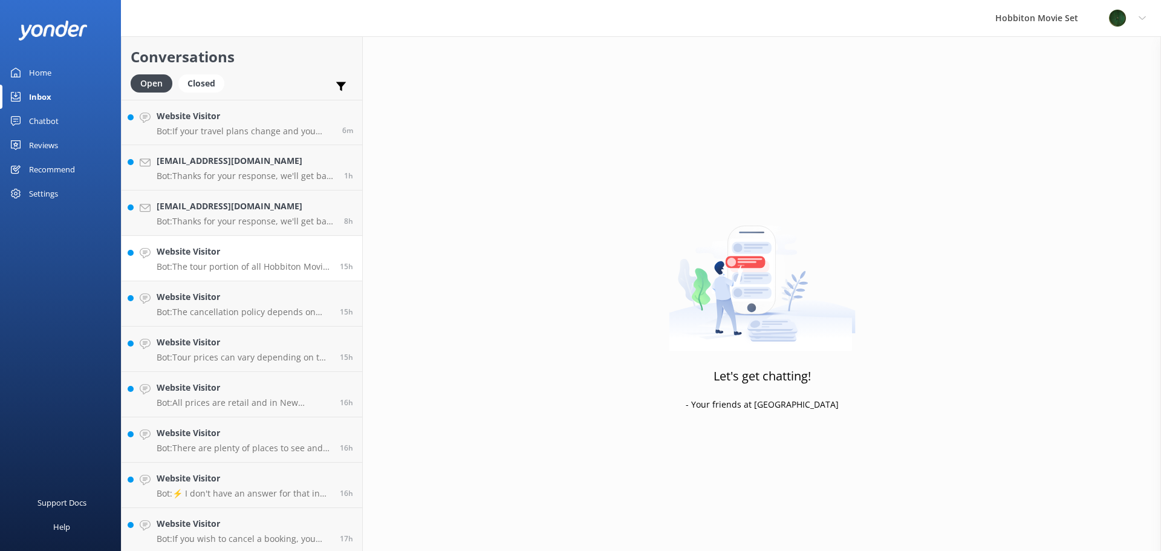
click at [264, 266] on p "Bot: The tour portion of all Hobbiton Movie Set tour experiences is approximate…" at bounding box center [244, 266] width 174 height 11
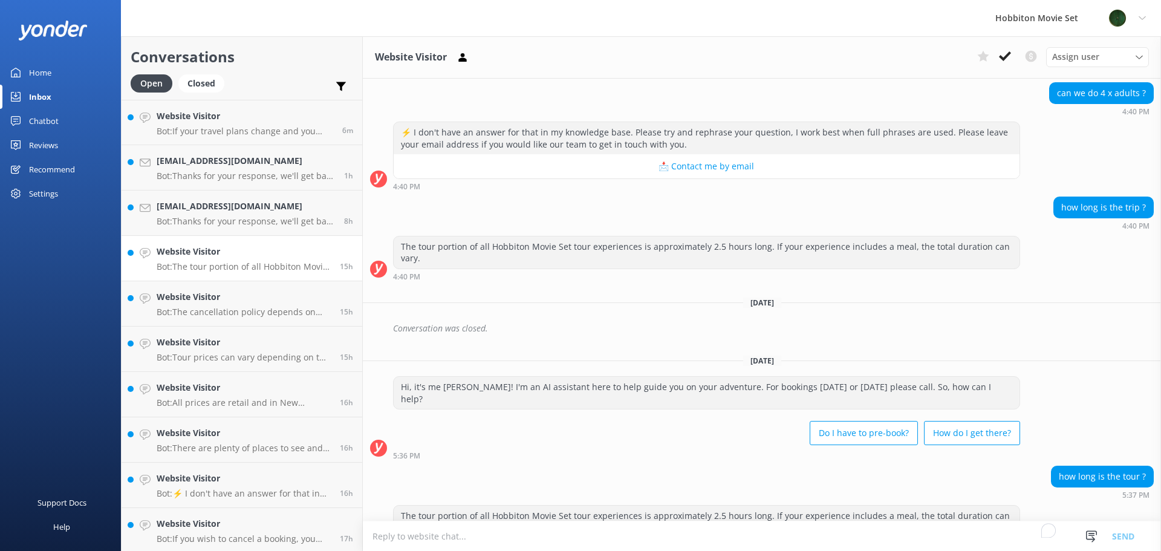
scroll to position [207, 0]
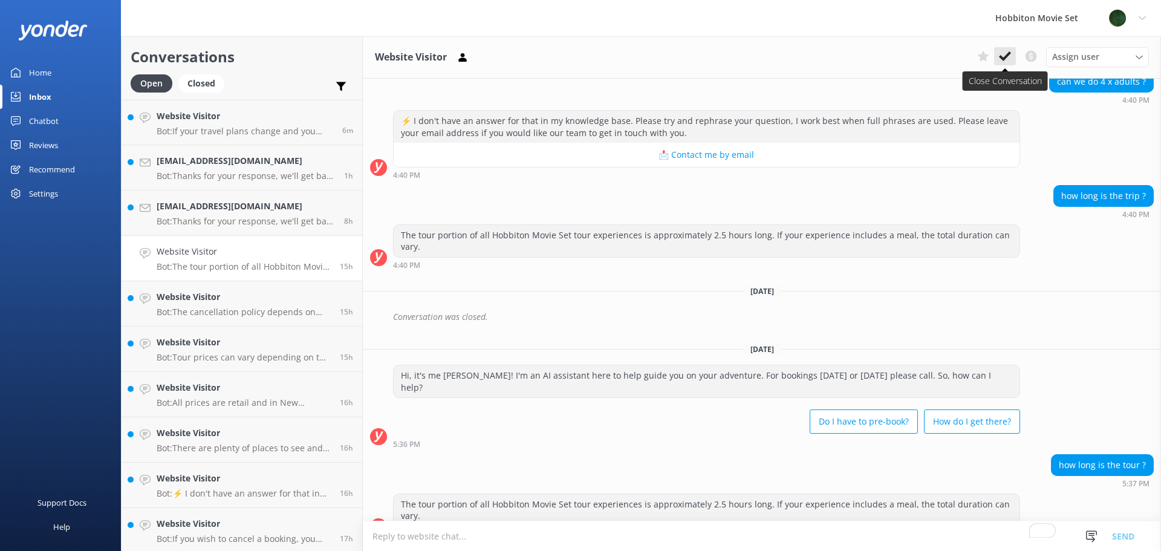
click at [1002, 58] on use at bounding box center [1005, 56] width 12 height 10
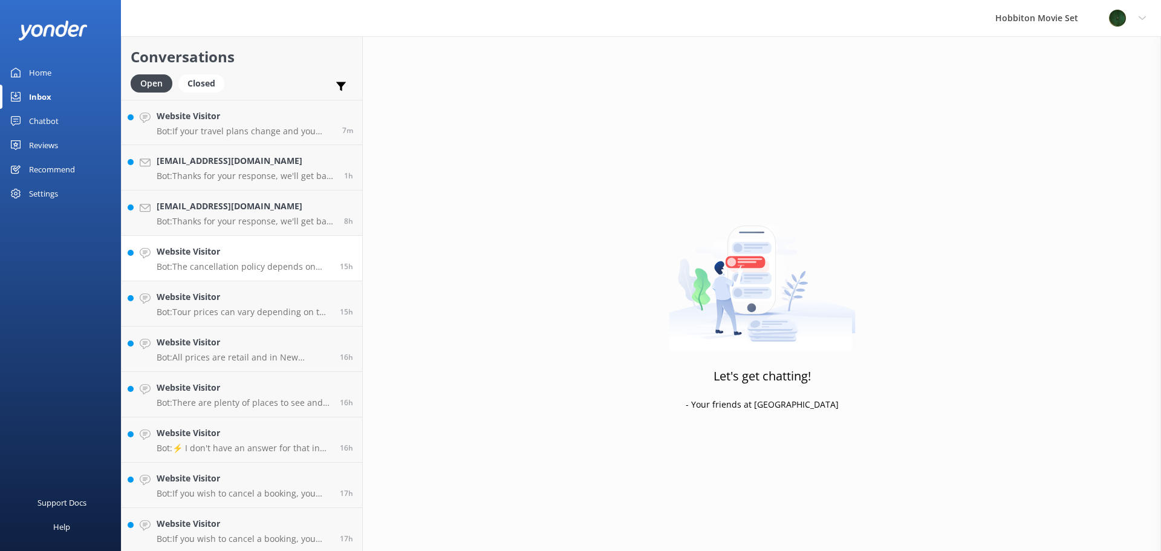
click at [198, 253] on h4 "Website Visitor" at bounding box center [244, 251] width 174 height 13
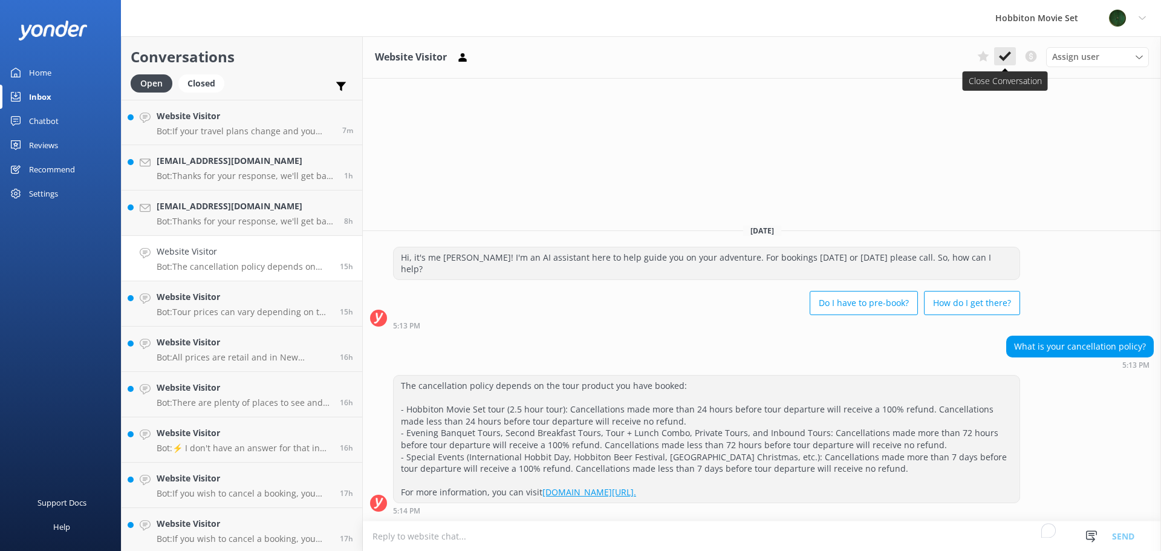
click at [1013, 55] on button at bounding box center [1005, 56] width 22 height 18
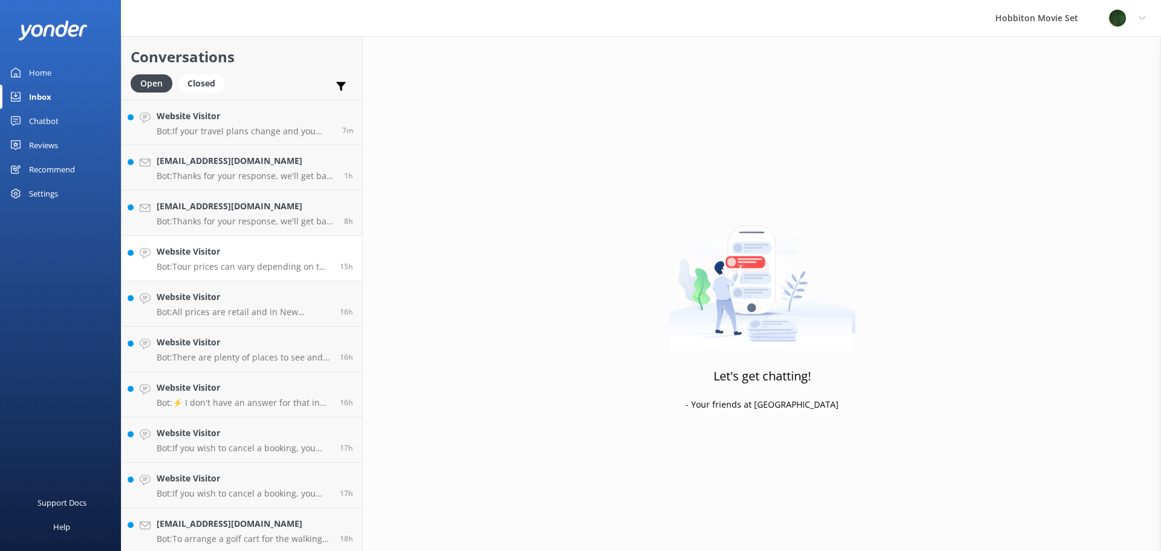
click at [242, 268] on p "Bot: Tour prices can vary depending on the tour, time of year, and ticket type.…" at bounding box center [244, 266] width 174 height 11
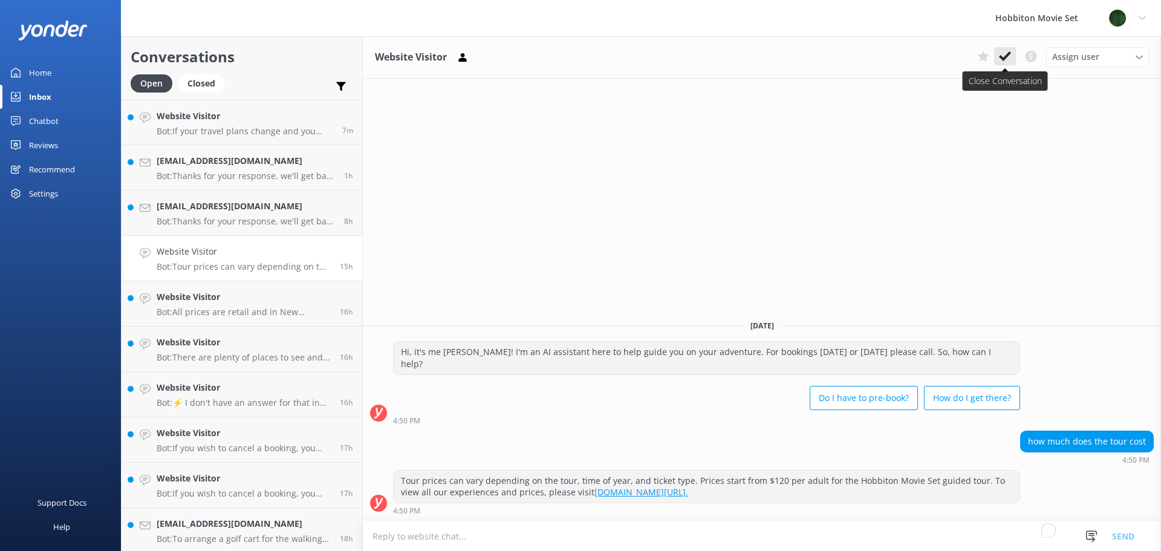
click at [1005, 57] on use at bounding box center [1005, 56] width 12 height 10
